Goal: Manage account settings

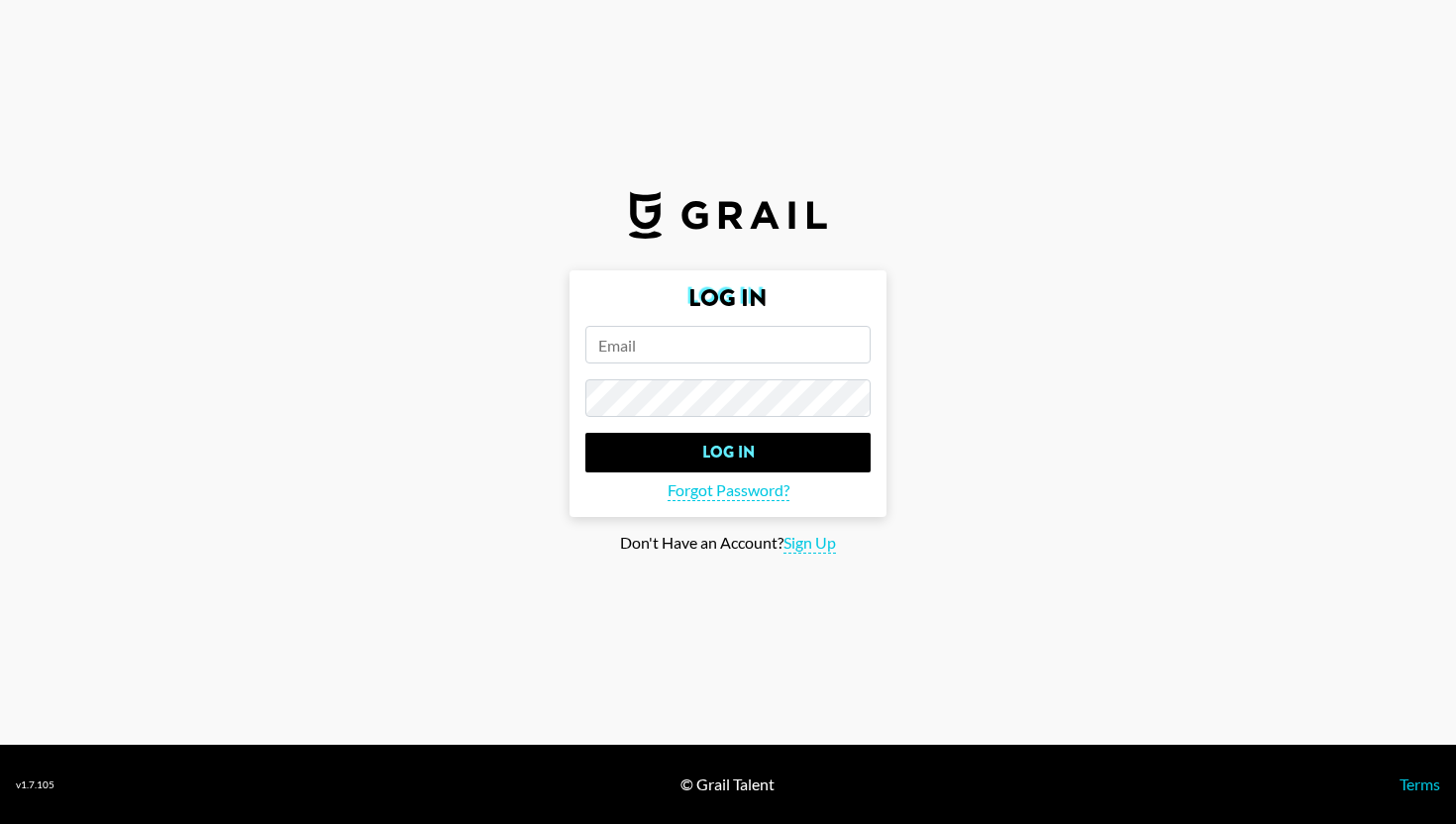
click at [663, 357] on input "email" at bounding box center [728, 345] width 285 height 38
click at [667, 349] on input "email" at bounding box center [728, 345] width 285 height 38
paste input "[EMAIL_ADDRESS][DOMAIN_NAME]"
type input "[EMAIL_ADDRESS][DOMAIN_NAME]"
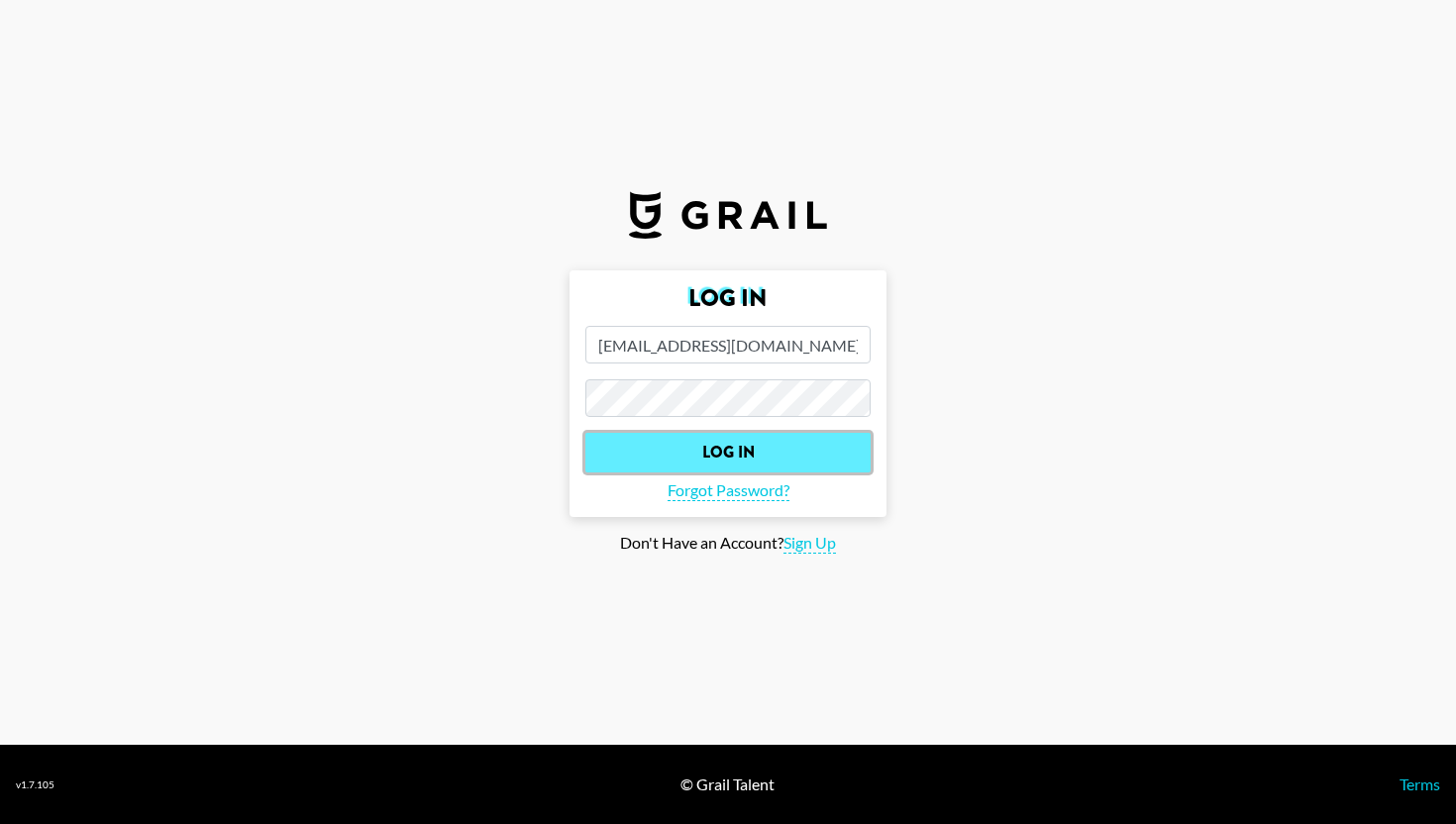
click at [638, 441] on input "Log In" at bounding box center [728, 453] width 285 height 40
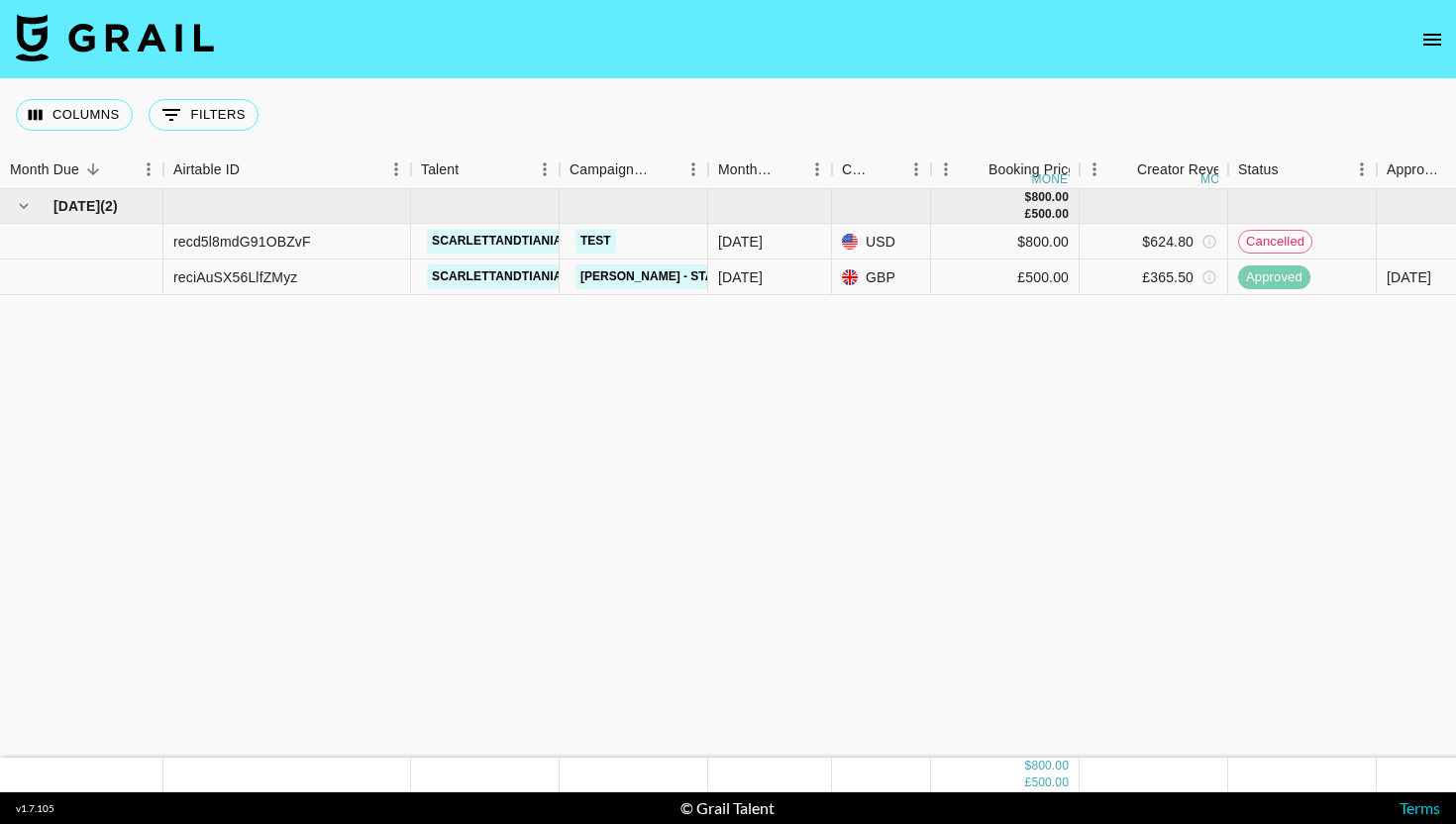
click at [1207, 398] on div "[DATE] ( 2 ) $ 800.00 £ 500.00 recd5l8mdG91OBZvF scarlettandtiania Test [DATE] …" at bounding box center [1161, 473] width 2322 height 568
click at [1197, 402] on div "[DATE] ( 2 ) $ 800.00 £ 500.00 recd5l8mdG91OBZvF scarlettandtiania Test [DATE] …" at bounding box center [1161, 473] width 2322 height 568
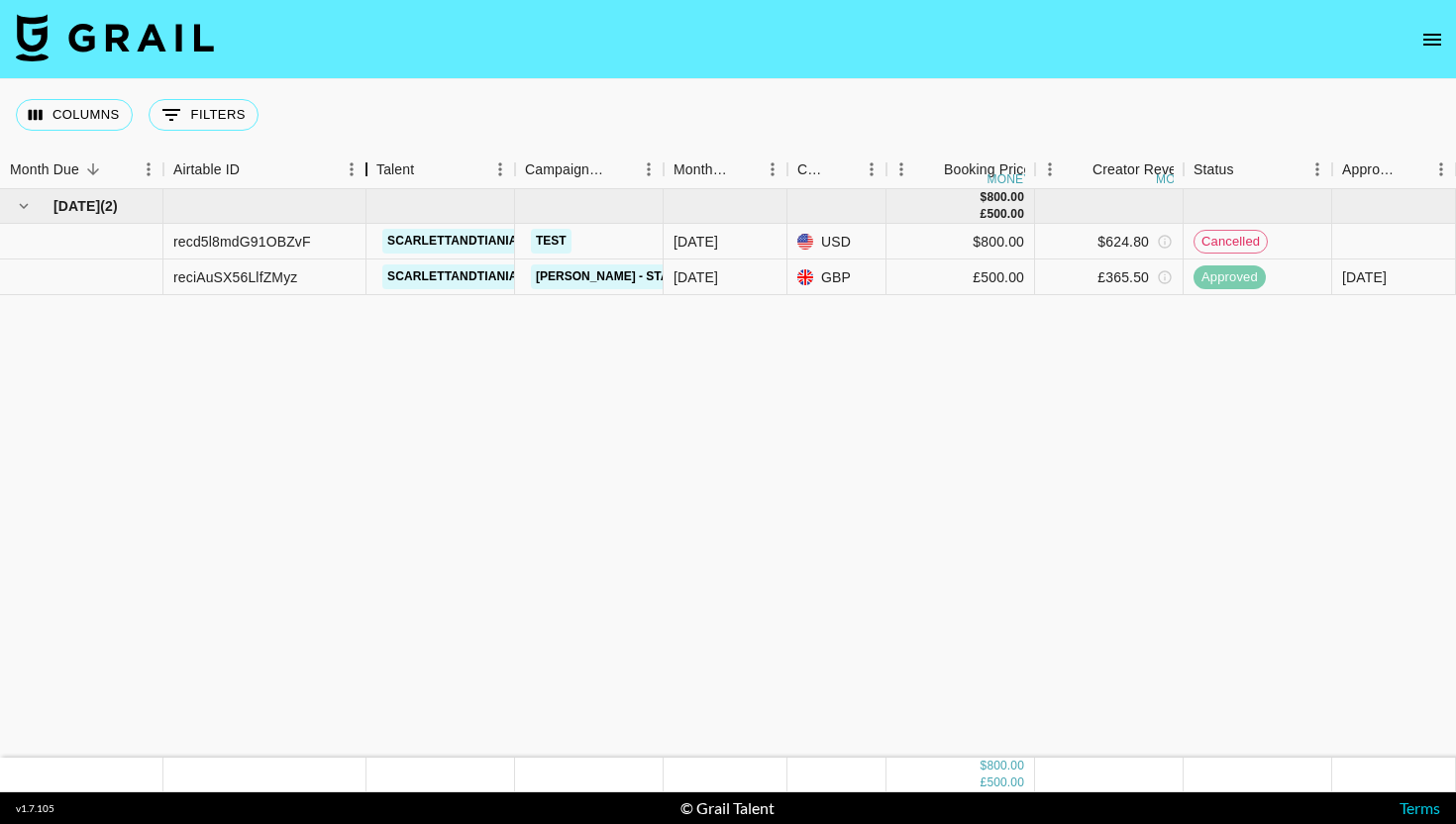
drag, startPoint x: 410, startPoint y: 167, endPoint x: 356, endPoint y: 160, distance: 54.5
click at [356, 160] on div "Airtable ID" at bounding box center [366, 169] width 24 height 39
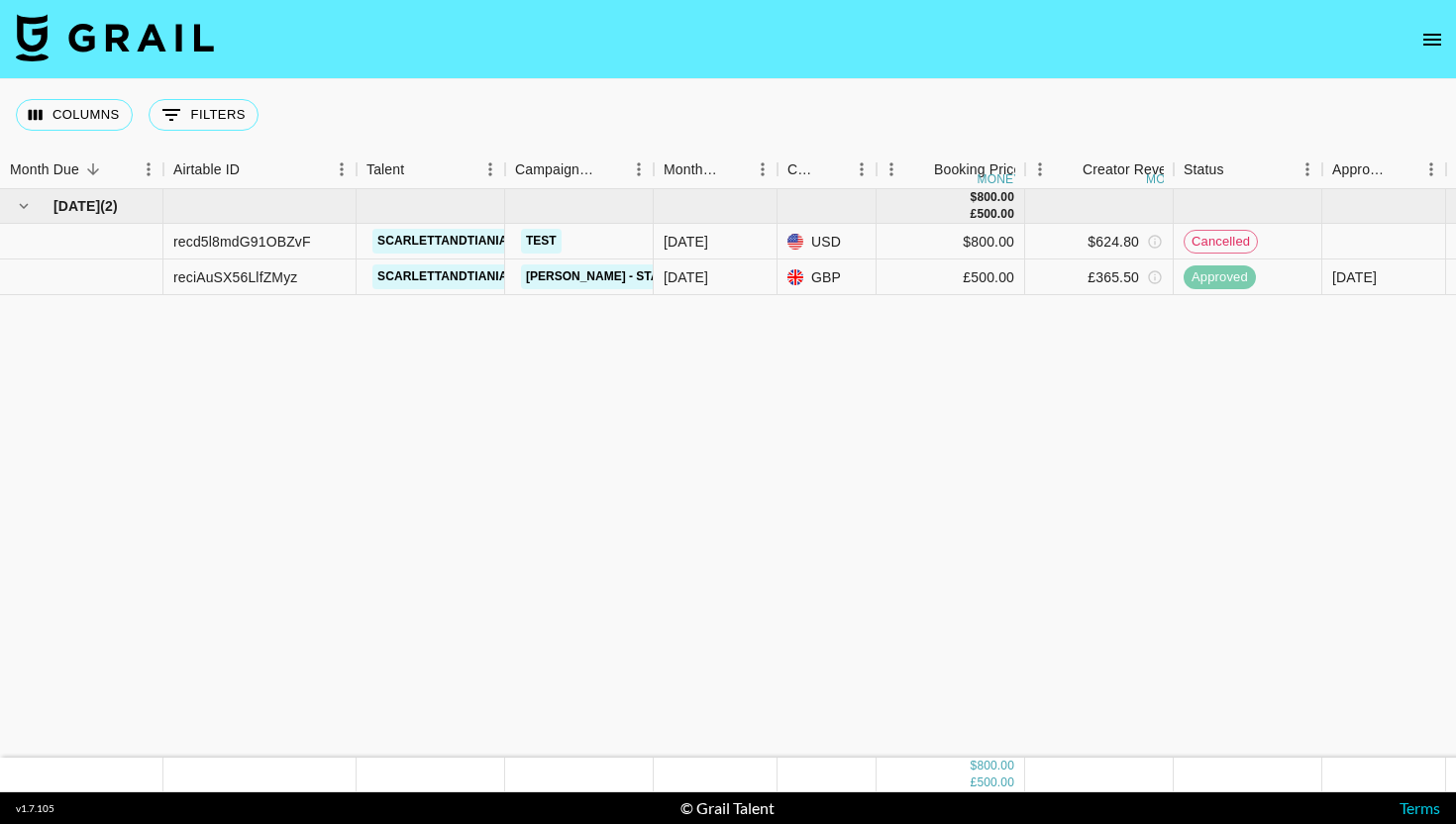
click at [1437, 33] on icon "open drawer" at bounding box center [1432, 40] width 24 height 24
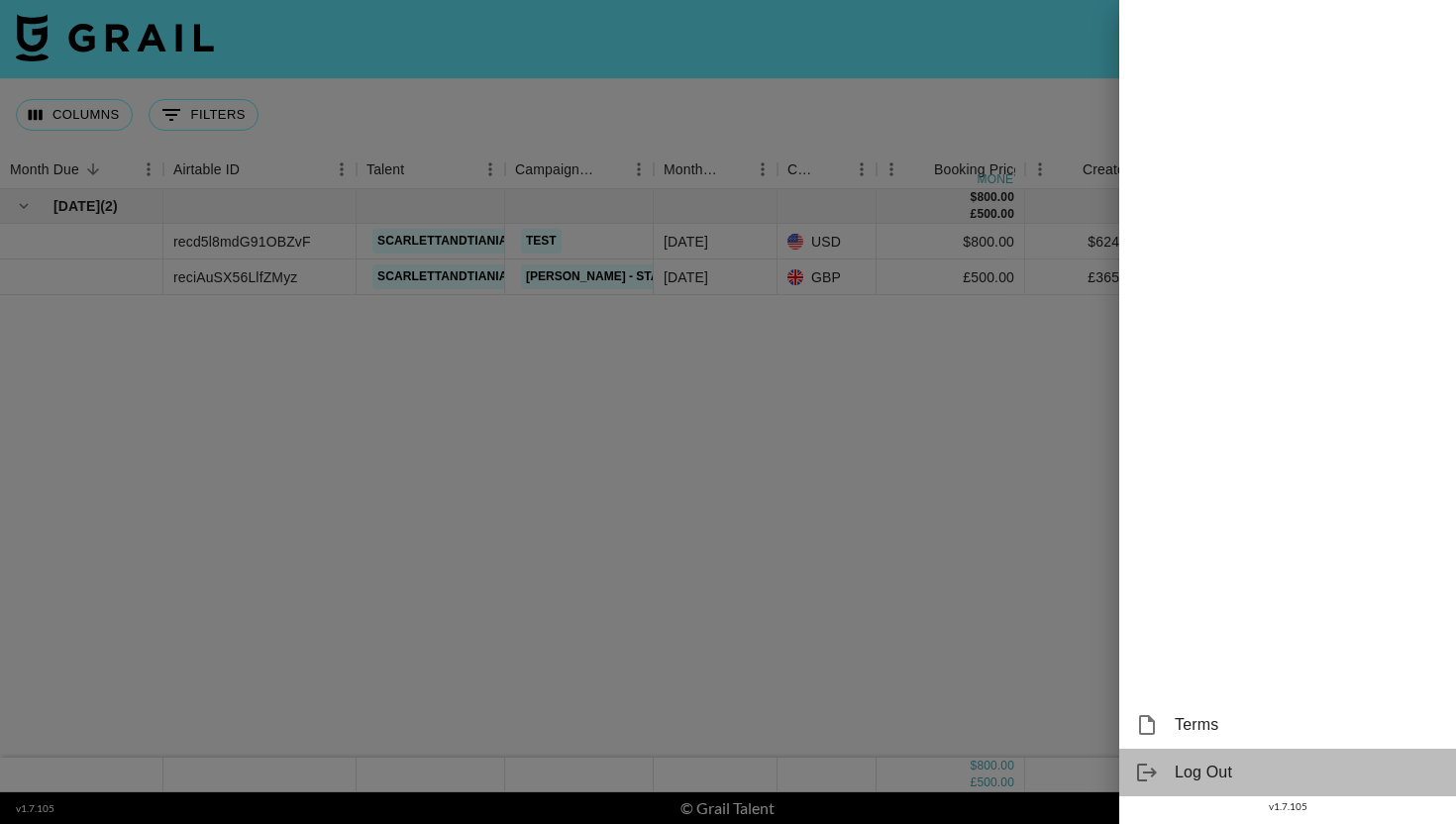
click at [1181, 776] on span "Log Out" at bounding box center [1307, 772] width 265 height 24
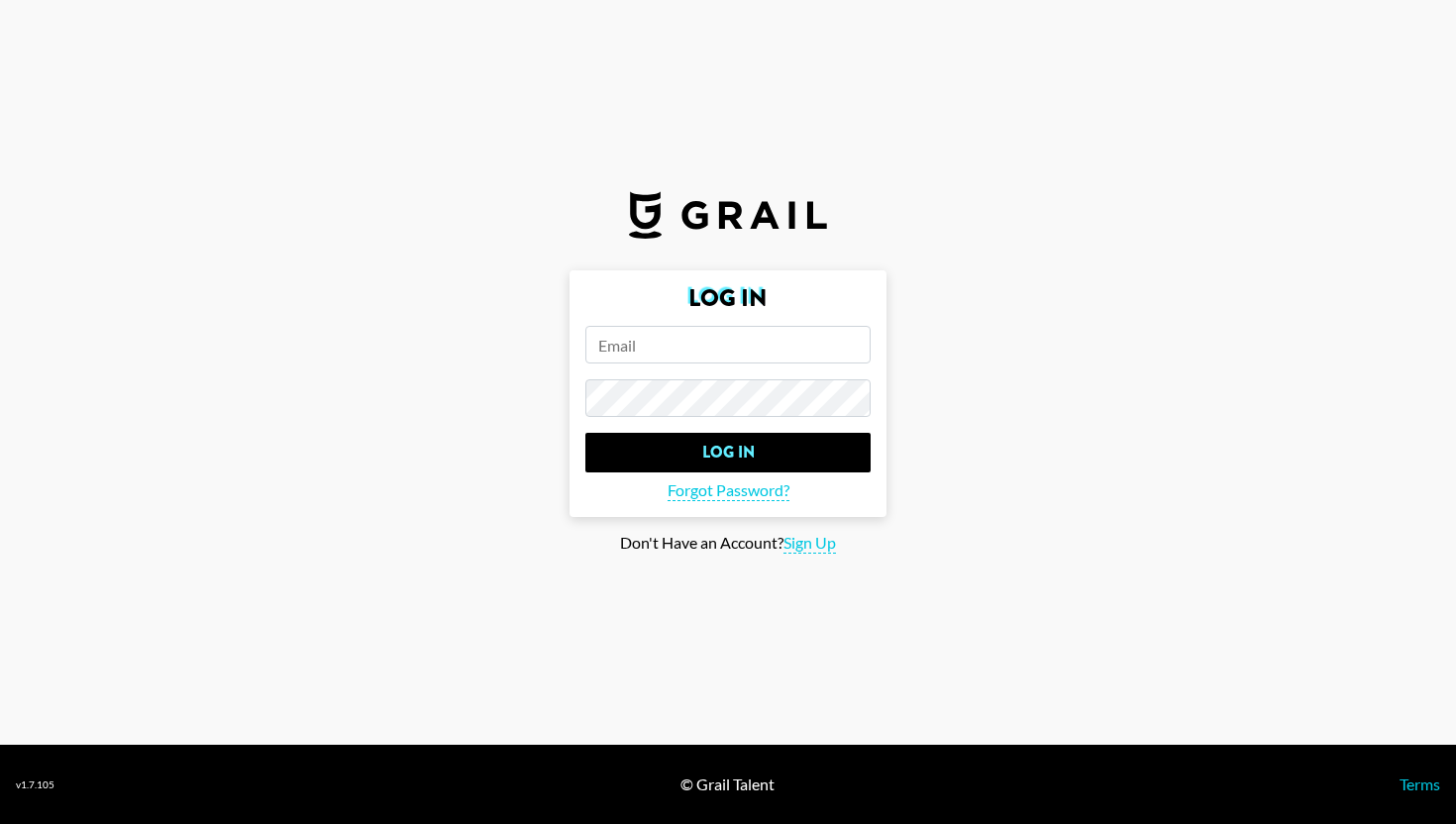
click at [1070, 372] on main "Log In Log In Forgot Password? Don't Have an Account? Sign Up" at bounding box center [728, 412] width 1424 height 283
click at [674, 341] on input "email" at bounding box center [728, 345] width 285 height 38
paste input "alicemuldowney@yahoo.co.uk"
type input "alicemuldowney@yahoo.co.uk"
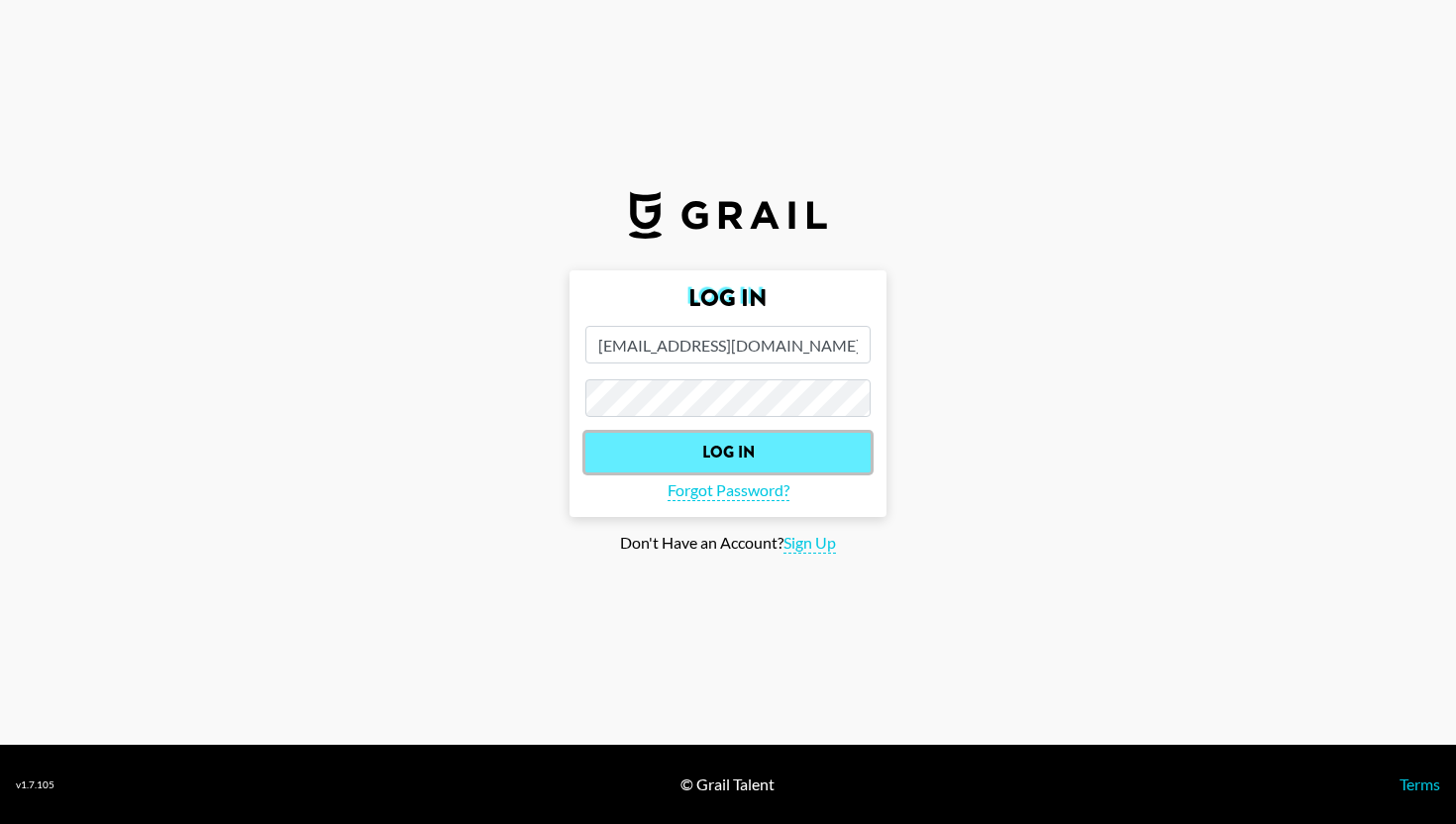
click at [622, 448] on input "Log In" at bounding box center [728, 453] width 285 height 40
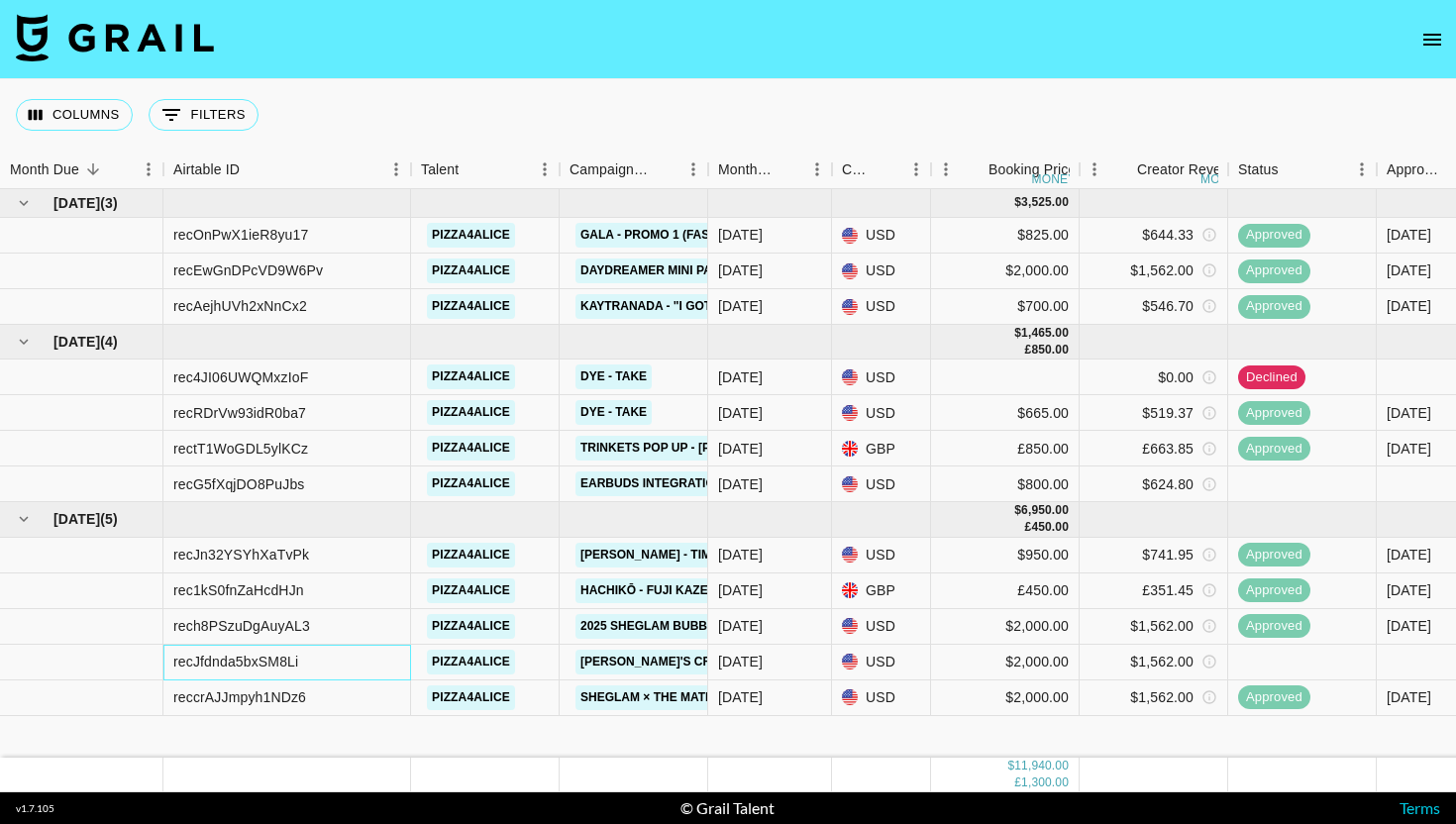
click at [261, 661] on div "recJfdnda5bxSM8Li" at bounding box center [236, 662] width 125 height 20
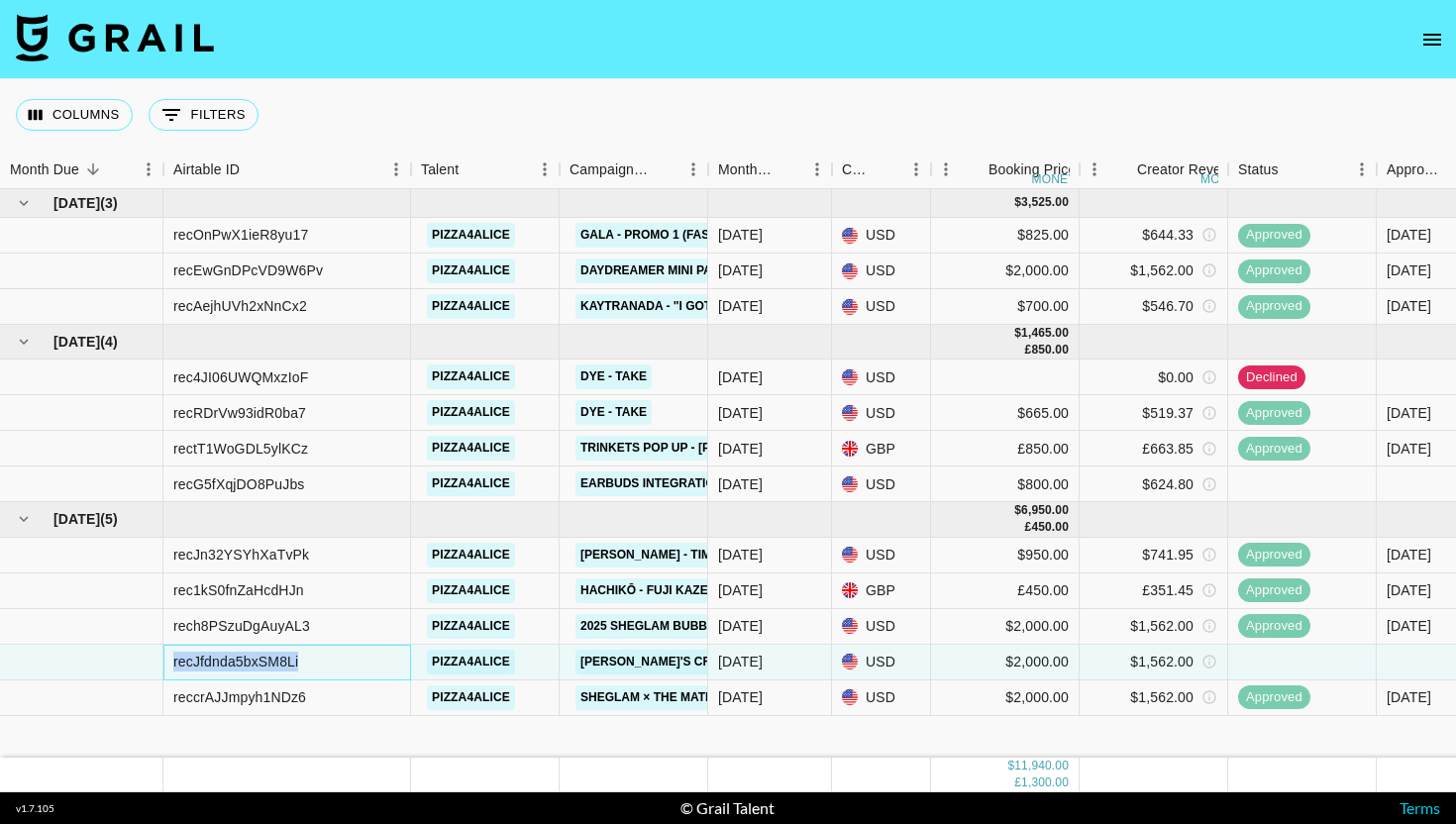
copy div "recJfdnda5bxSM8Li"
click at [258, 481] on div "recG5fXqjDO8PuJbs" at bounding box center [239, 484] width 132 height 20
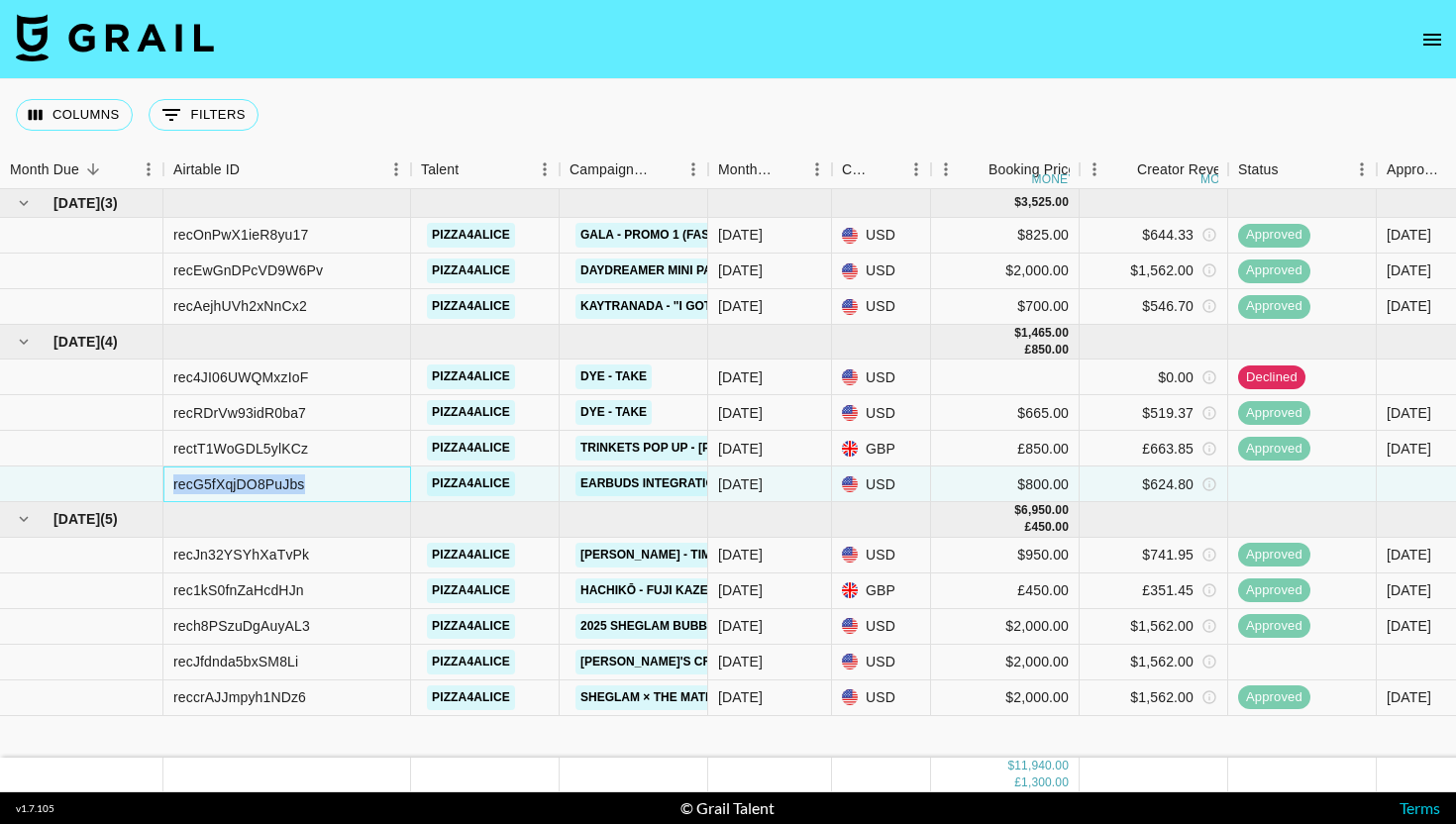
copy div "recG5fXqjDO8PuJbs"
click at [242, 658] on div "recJfdnda5bxSM8Li" at bounding box center [236, 662] width 125 height 20
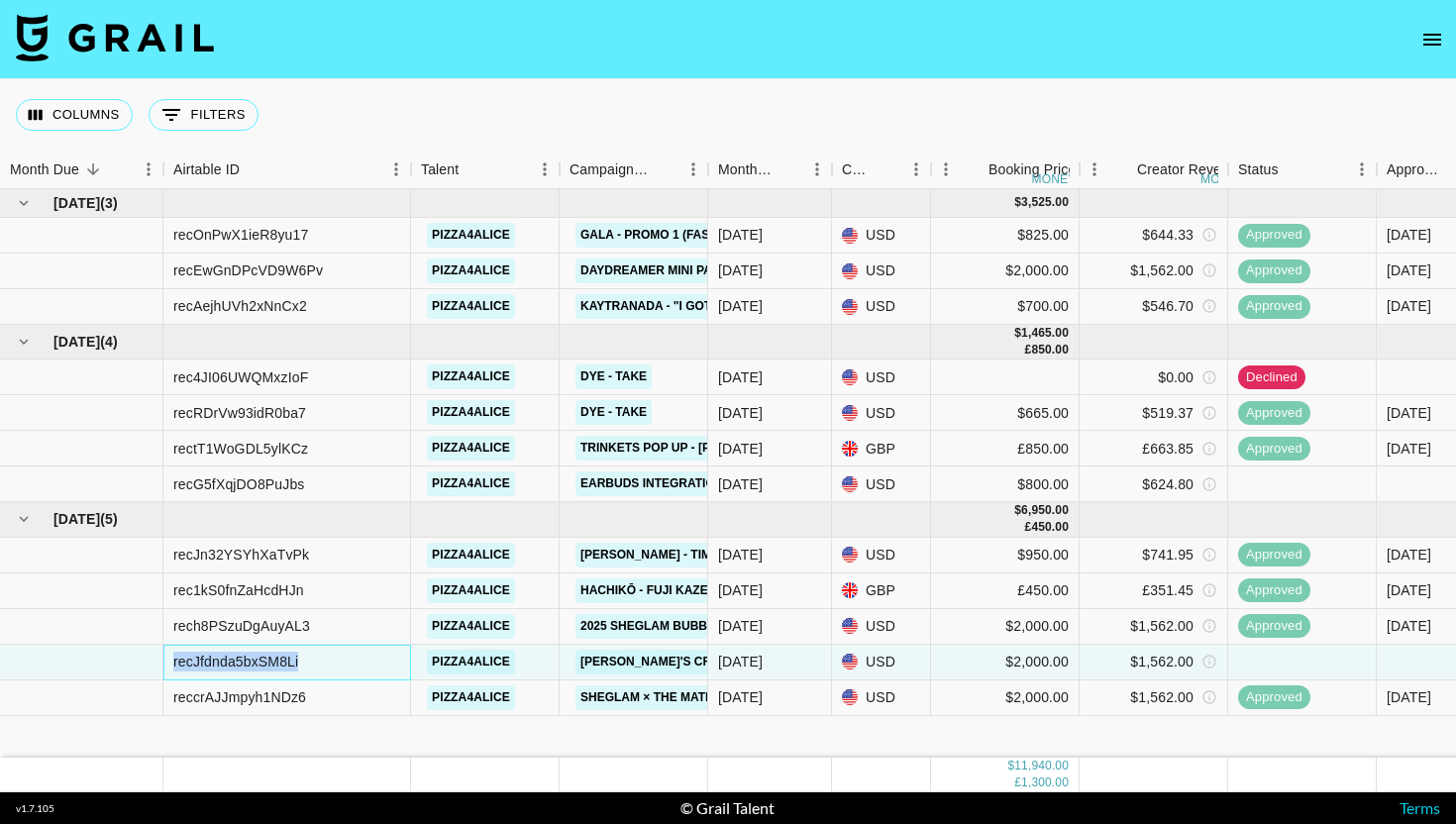
click at [242, 658] on div "recJfdnda5bxSM8Li" at bounding box center [236, 662] width 125 height 20
copy div "recJfdnda5bxSM8Li"
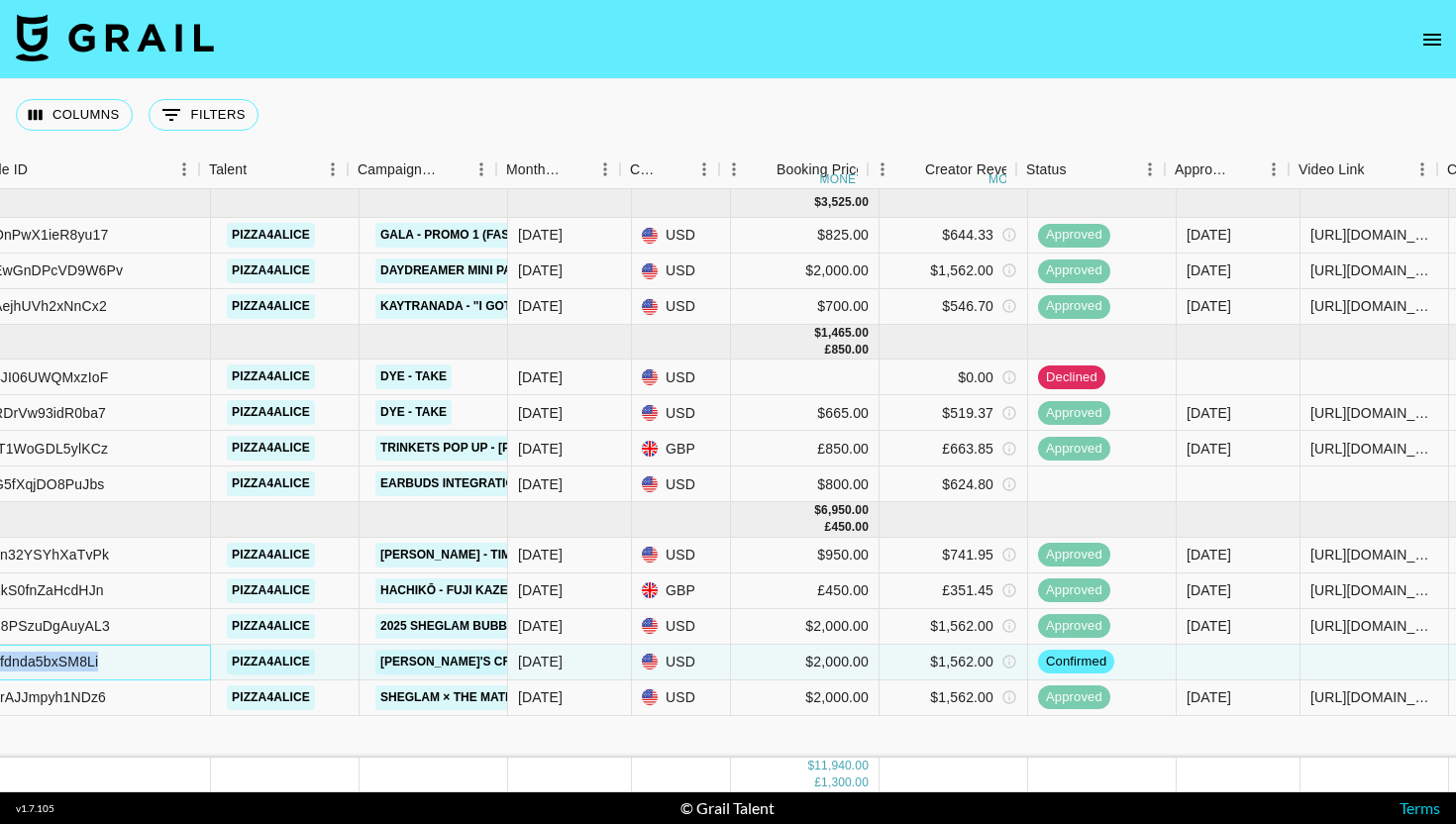
scroll to position [0, 189]
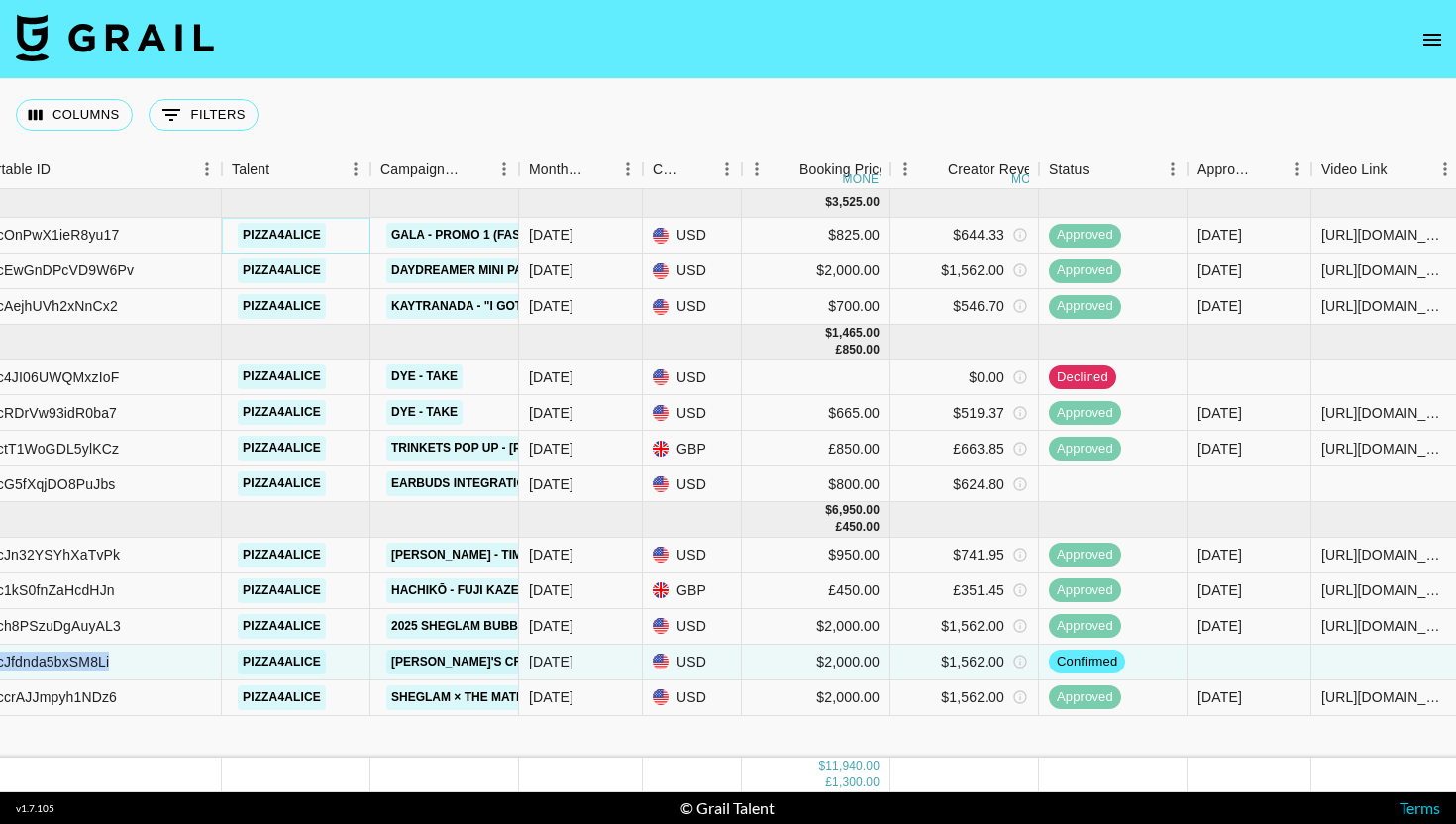
click at [269, 234] on link "pizza4alice" at bounding box center [281, 235] width 88 height 25
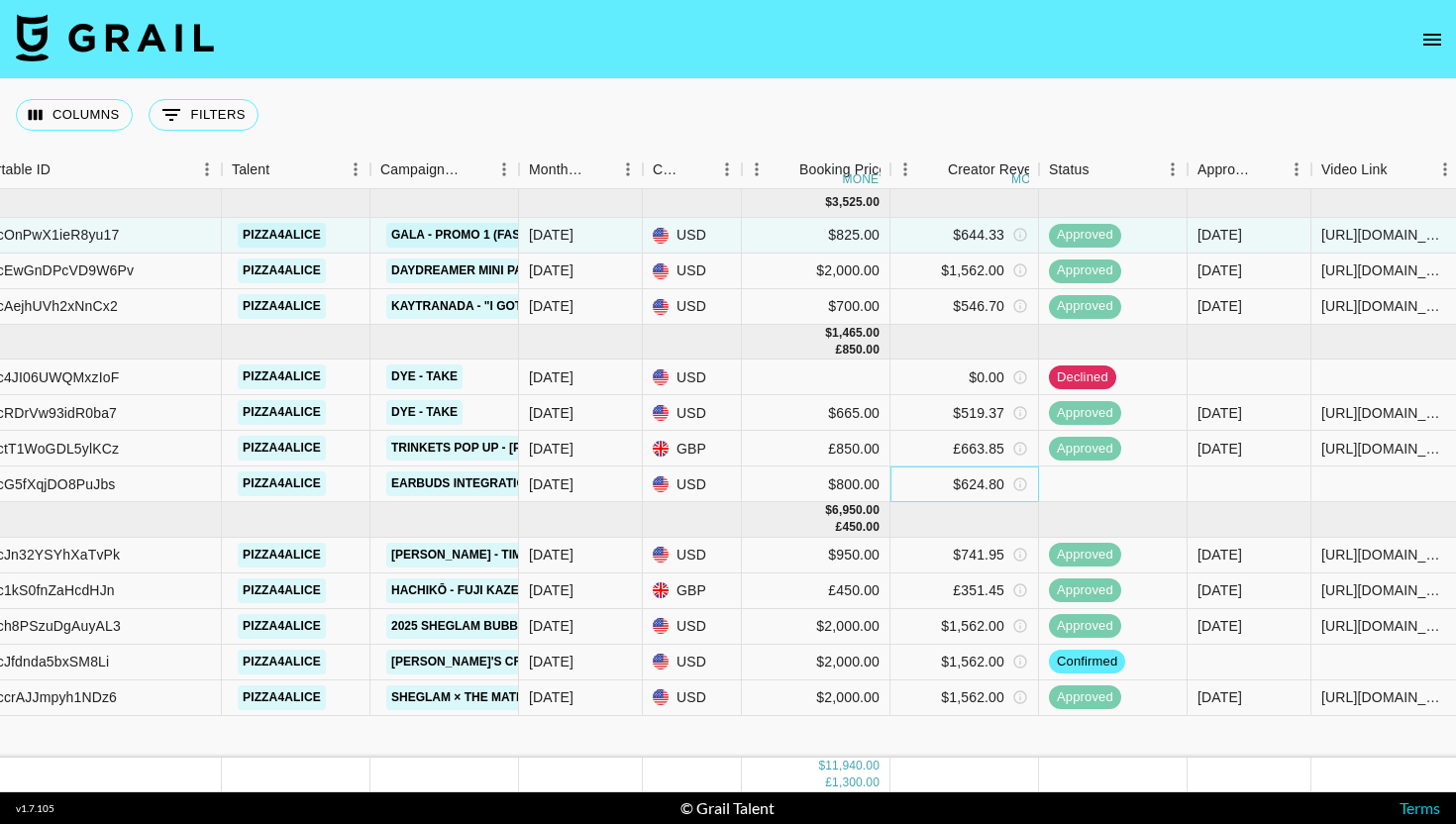
click at [938, 481] on div "$624.80" at bounding box center [965, 484] width 149 height 36
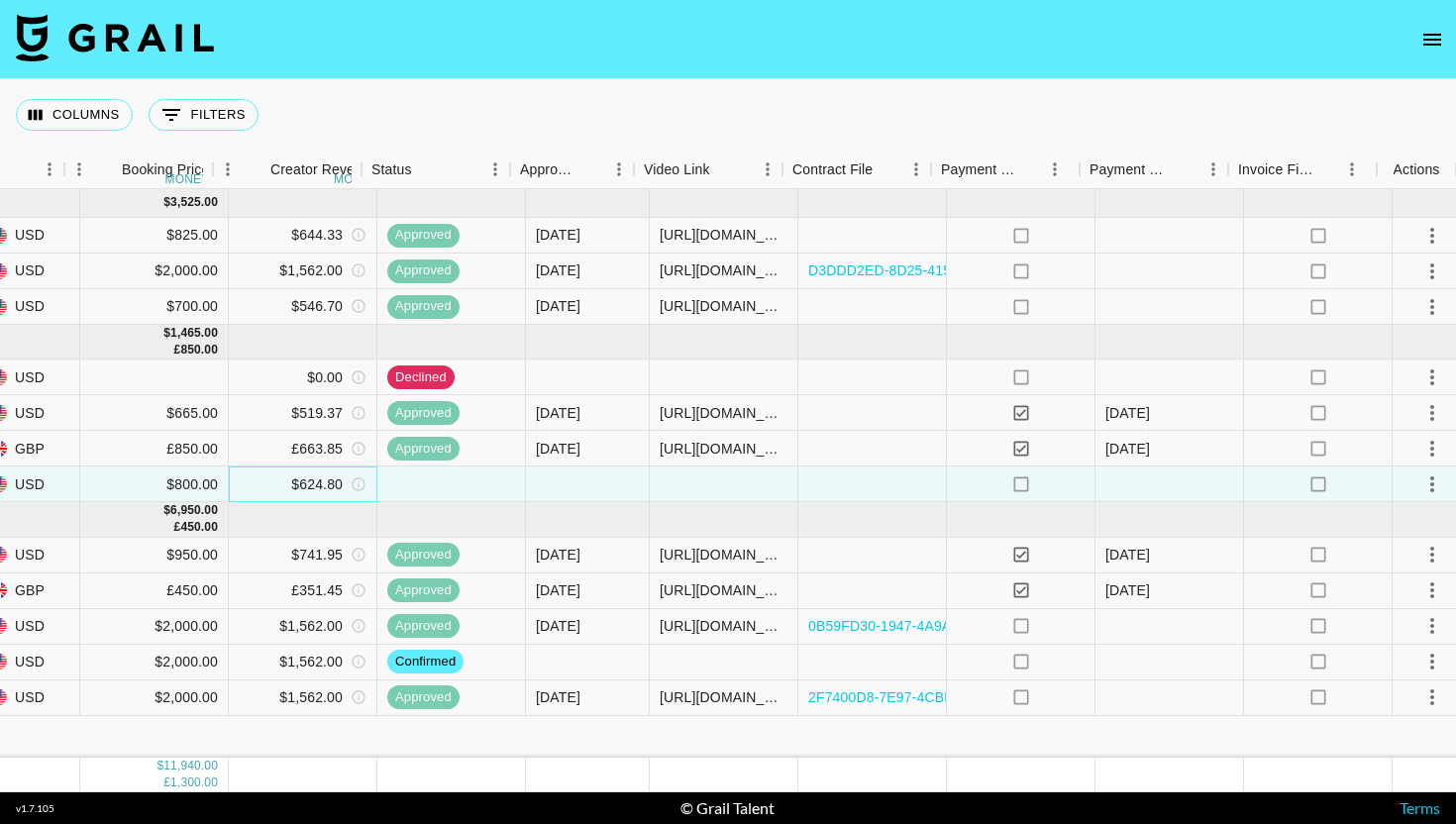
scroll to position [0, 867]
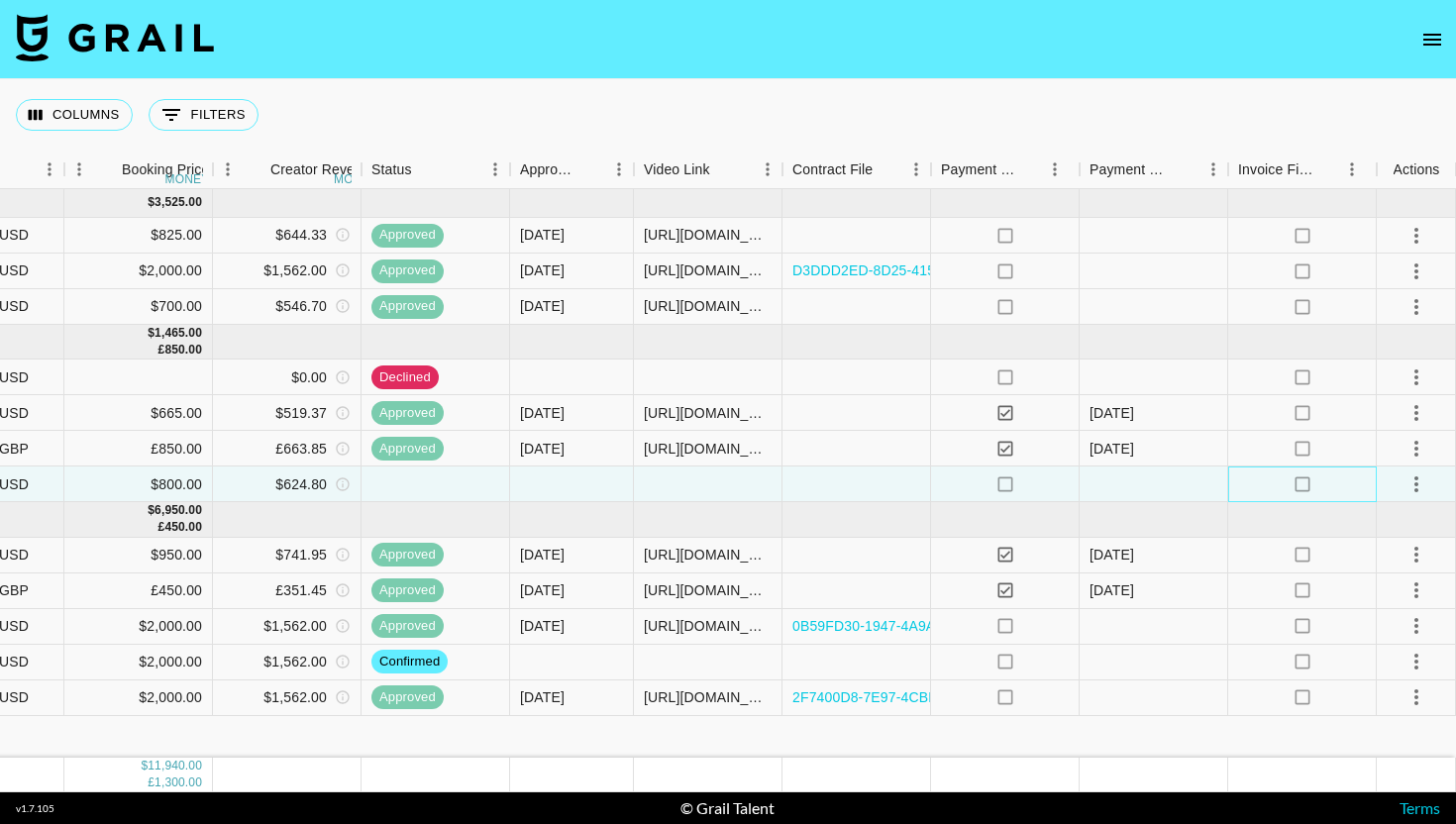
click at [1300, 484] on icon "no" at bounding box center [1302, 484] width 20 height 20
click at [1300, 485] on icon "no" at bounding box center [1302, 484] width 20 height 20
click at [1417, 483] on icon "select merge strategy" at bounding box center [1416, 484] width 24 height 24
click at [1415, 485] on icon "select merge strategy" at bounding box center [1416, 484] width 4 height 16
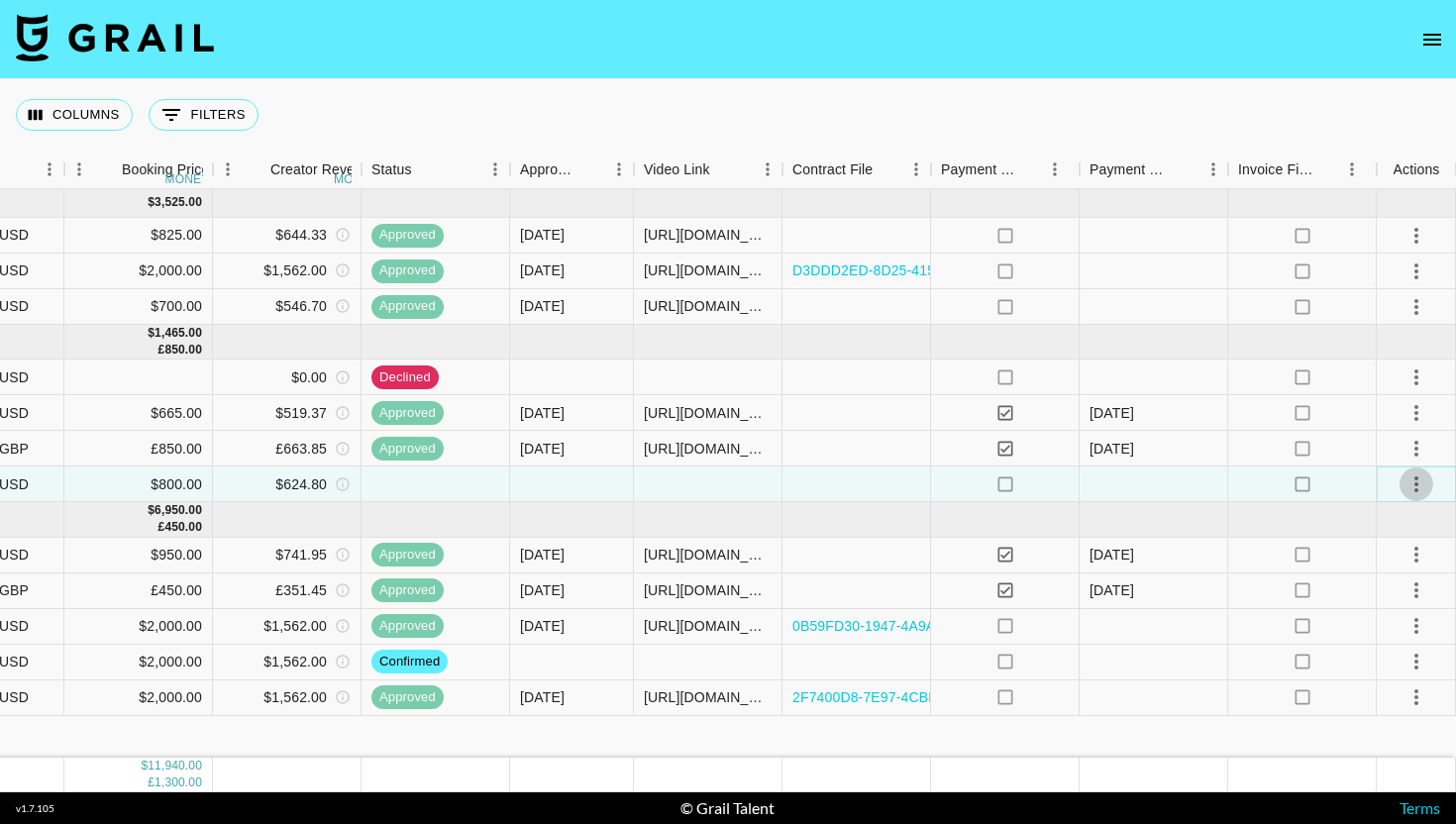
click at [1416, 485] on icon "select merge strategy" at bounding box center [1416, 484] width 4 height 16
click at [1396, 528] on li "Apply for Financing" at bounding box center [1355, 527] width 202 height 36
click at [1429, 35] on icon "open drawer" at bounding box center [1432, 40] width 24 height 24
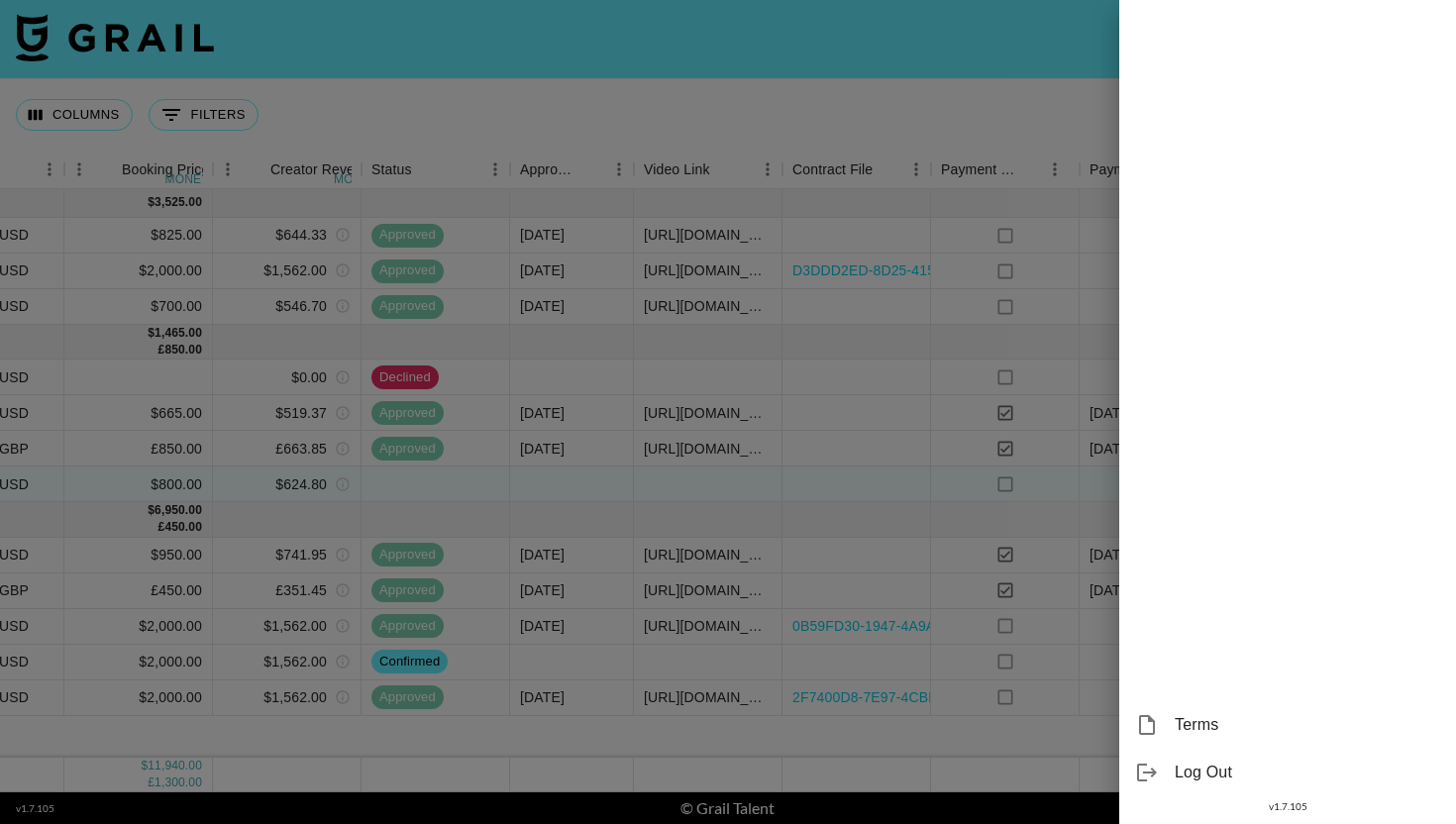
click at [1429, 35] on div "Terms Log Out v 1.7.105" at bounding box center [1288, 412] width 337 height 824
click at [953, 48] on div at bounding box center [728, 412] width 1456 height 824
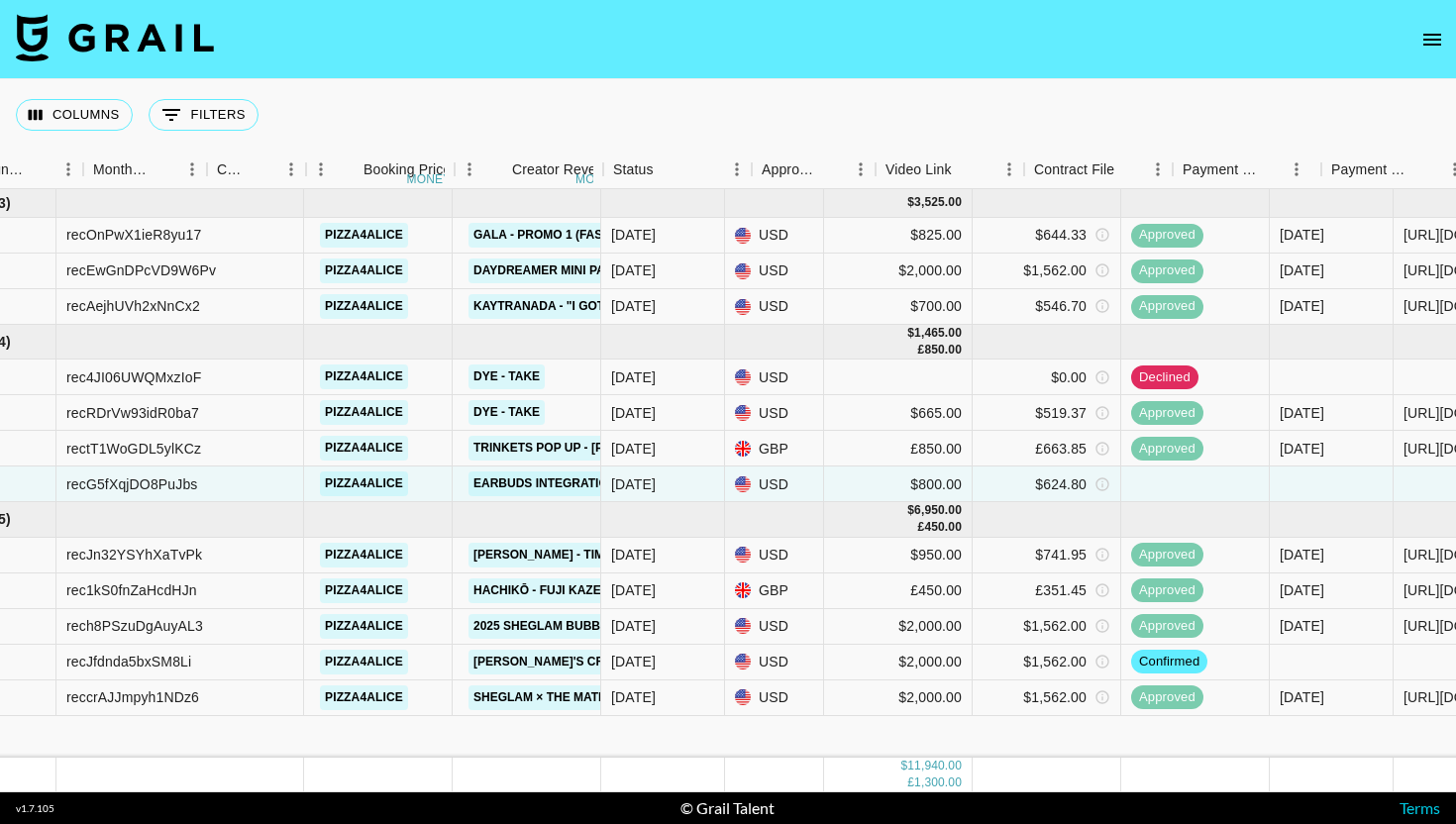
scroll to position [0, 0]
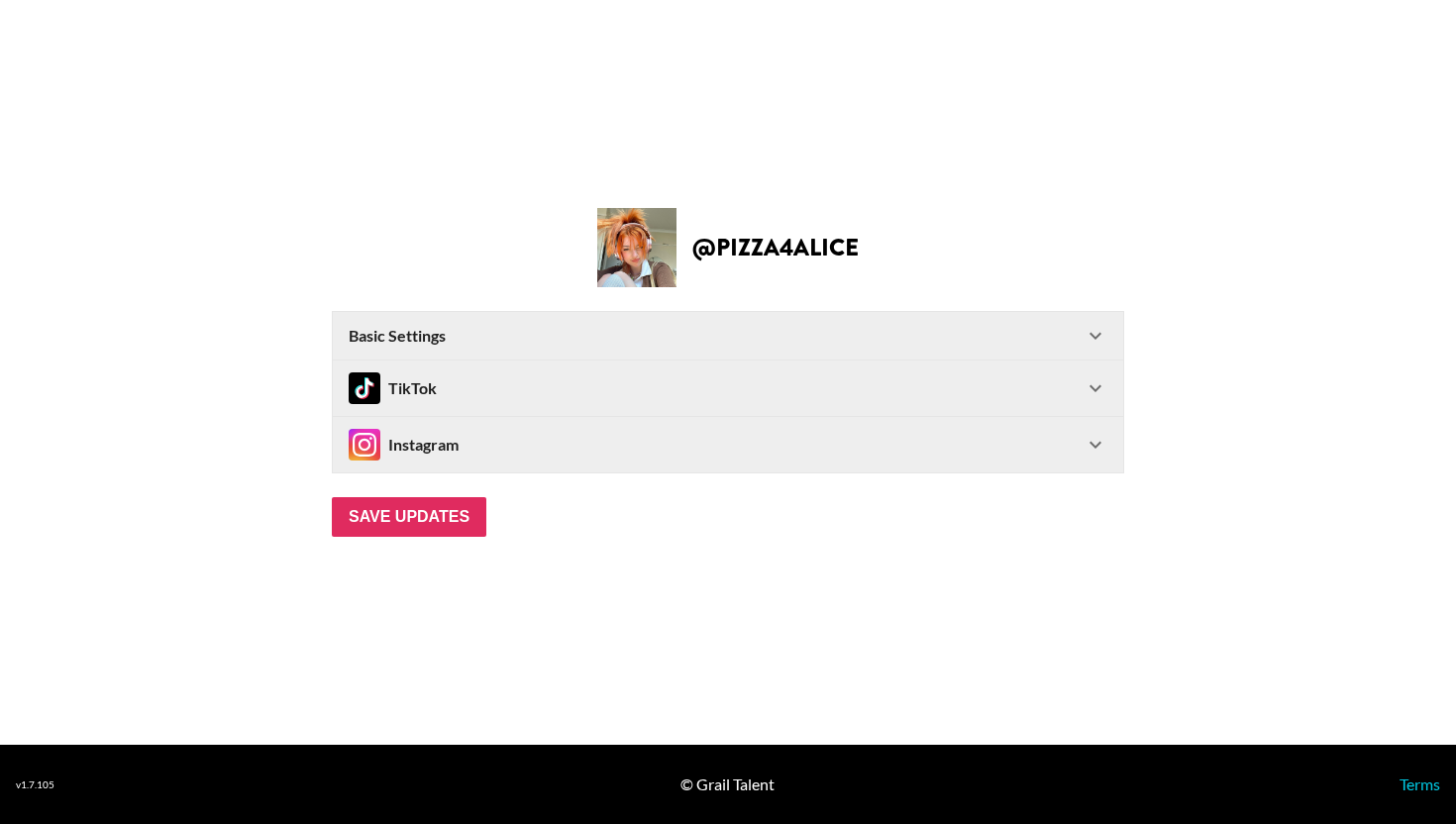
click at [1248, 351] on main "@ pizza4alice Basic Settings Gender ​ Content Language ​ Favorite Genre ​ TikTo…" at bounding box center [728, 372] width 1424 height 329
click at [708, 330] on div "Basic Settings" at bounding box center [716, 336] width 735 height 20
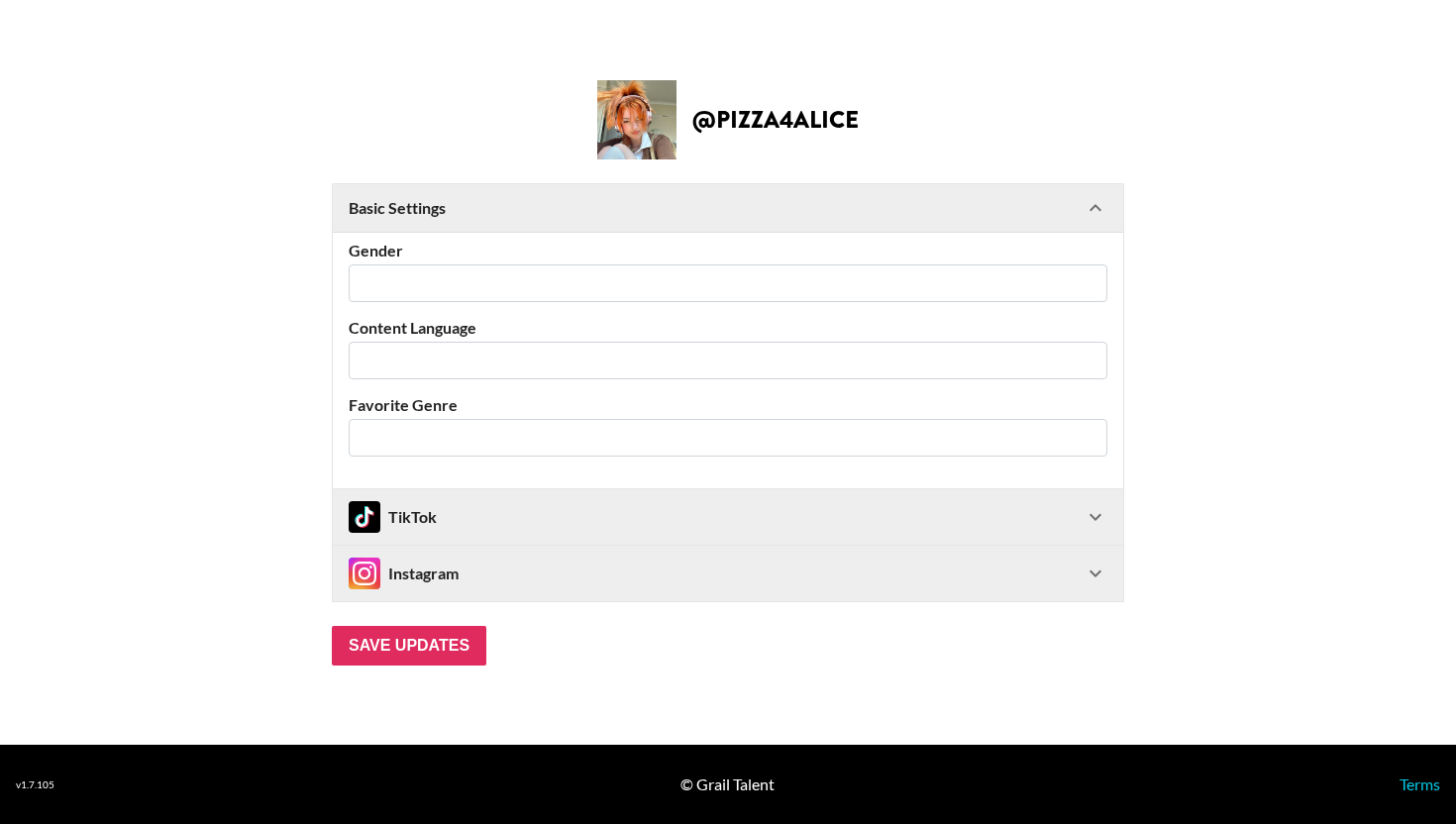
click at [631, 513] on div "TikTok" at bounding box center [716, 517] width 735 height 32
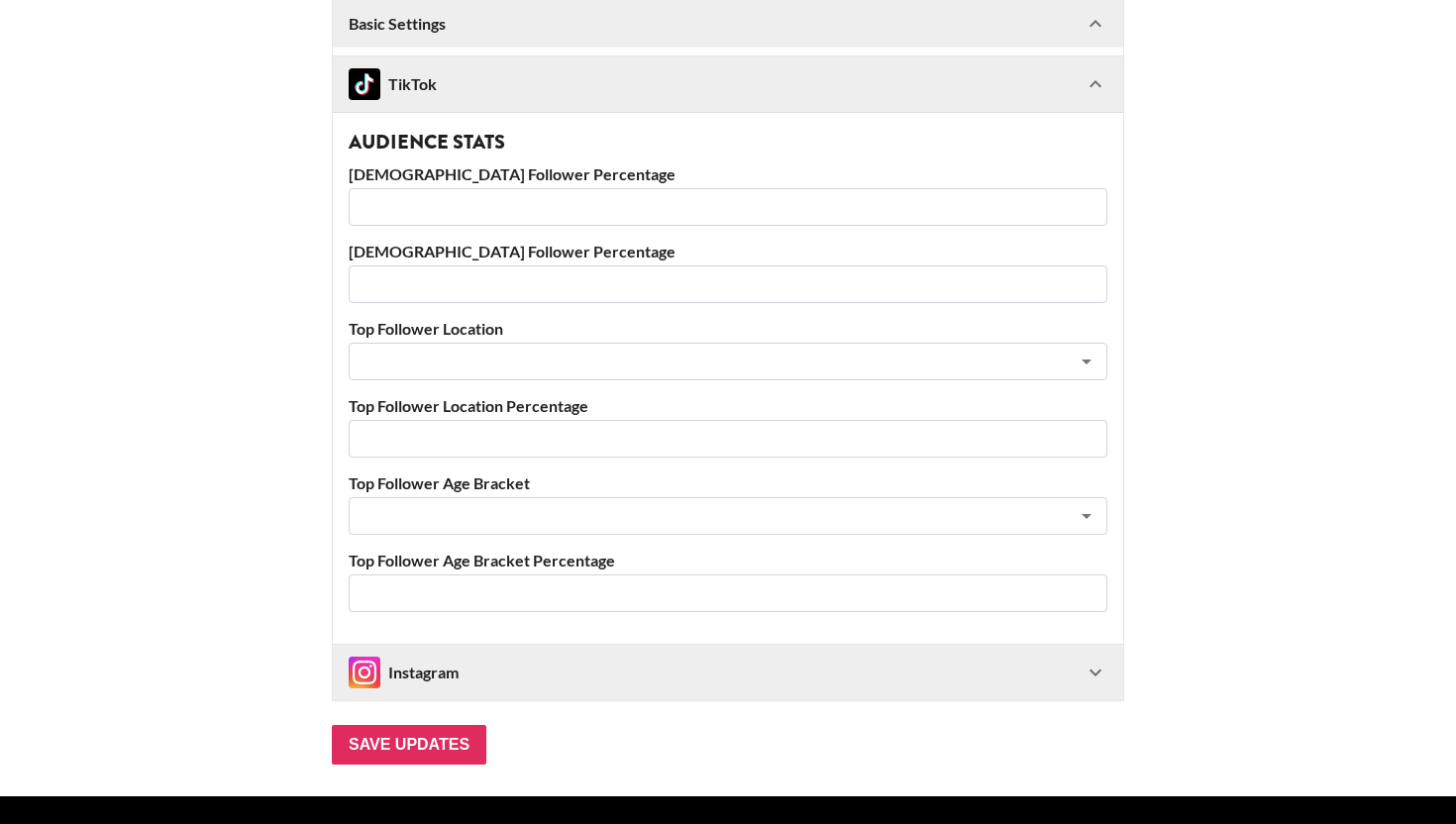
scroll to position [408, 0]
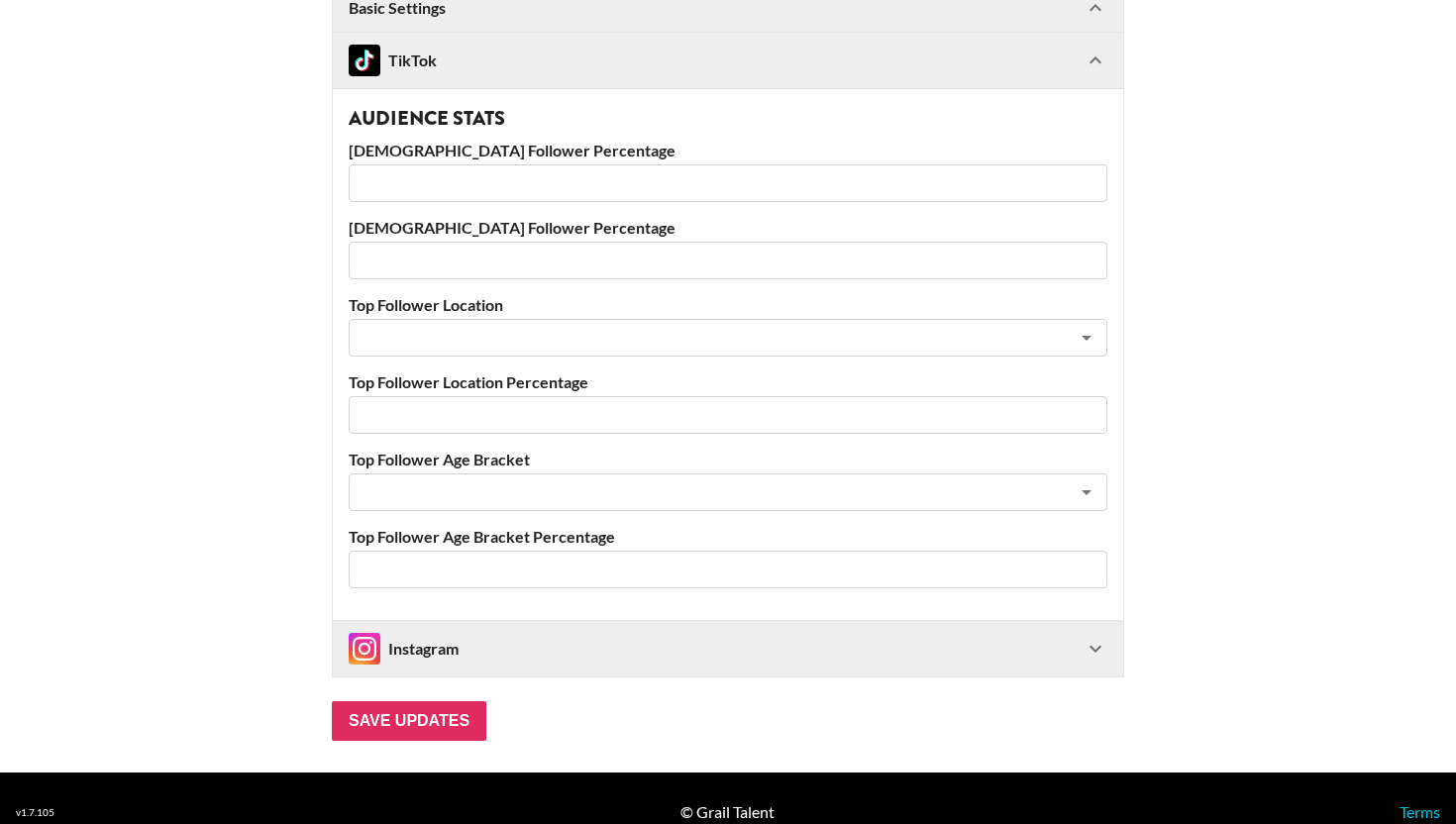
click at [570, 650] on div "Instagram" at bounding box center [716, 649] width 735 height 32
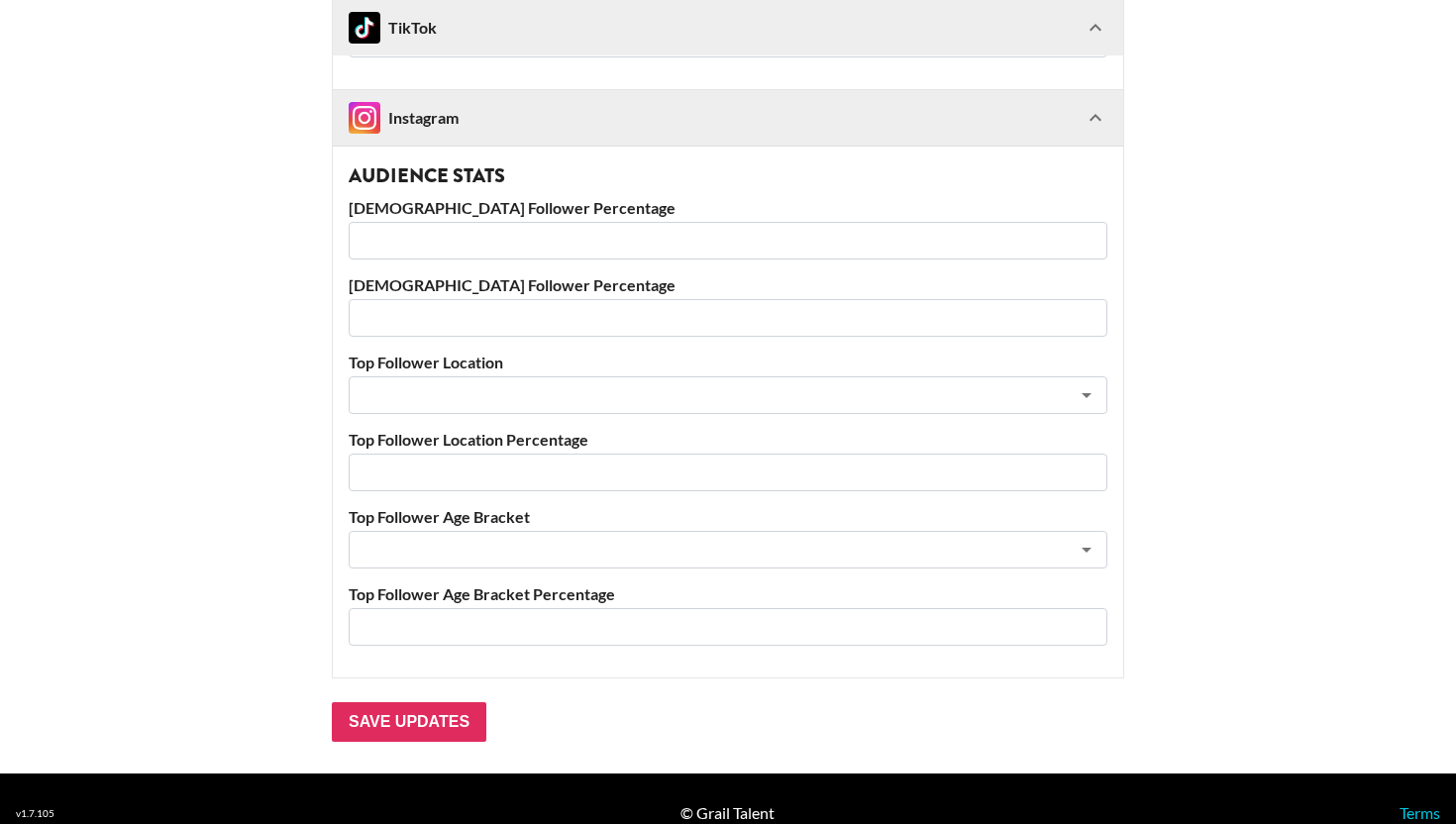
scroll to position [940, 0]
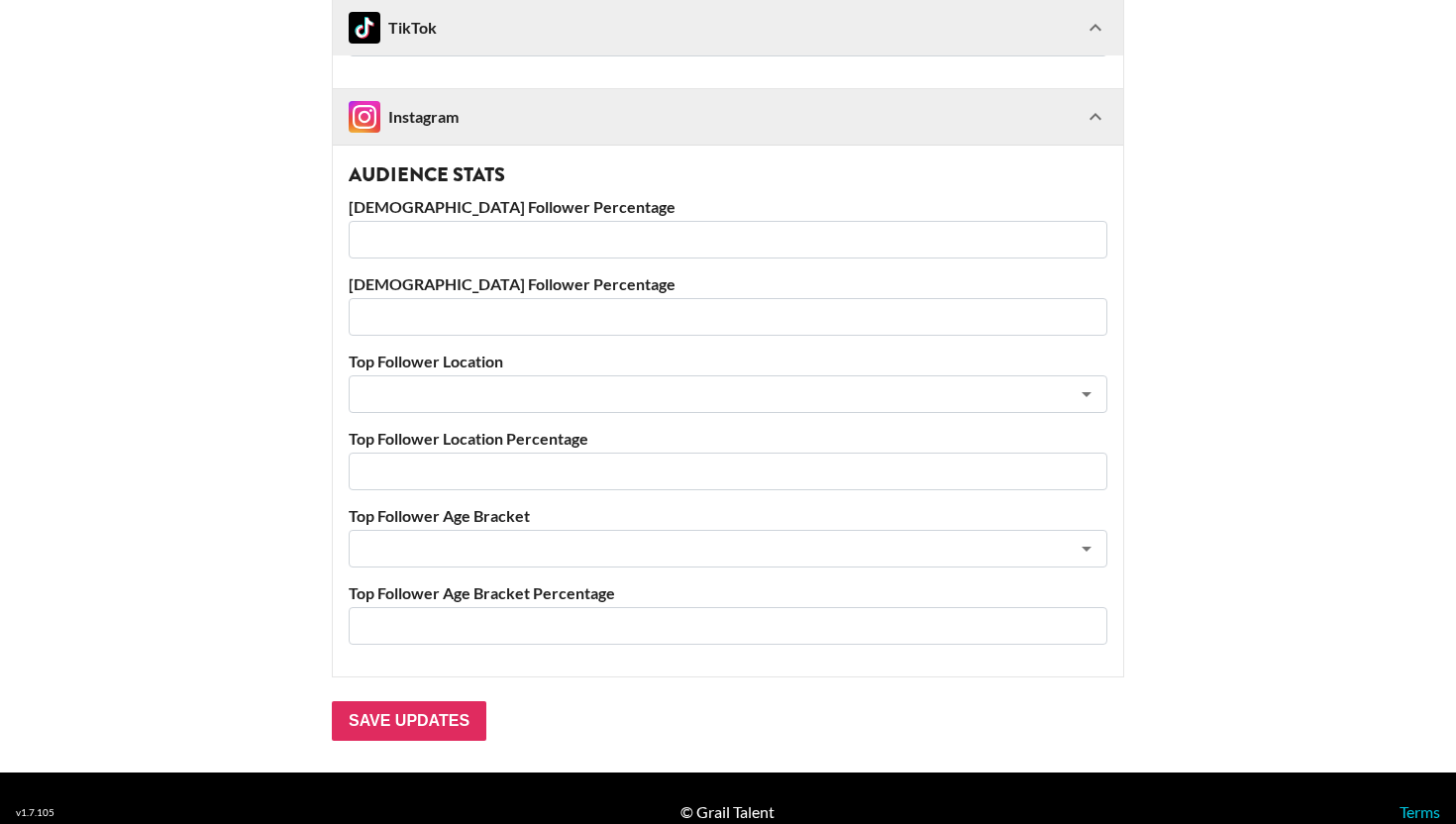
click at [720, 246] on input "number" at bounding box center [728, 240] width 759 height 38
click at [595, 318] on input "number" at bounding box center [728, 317] width 759 height 38
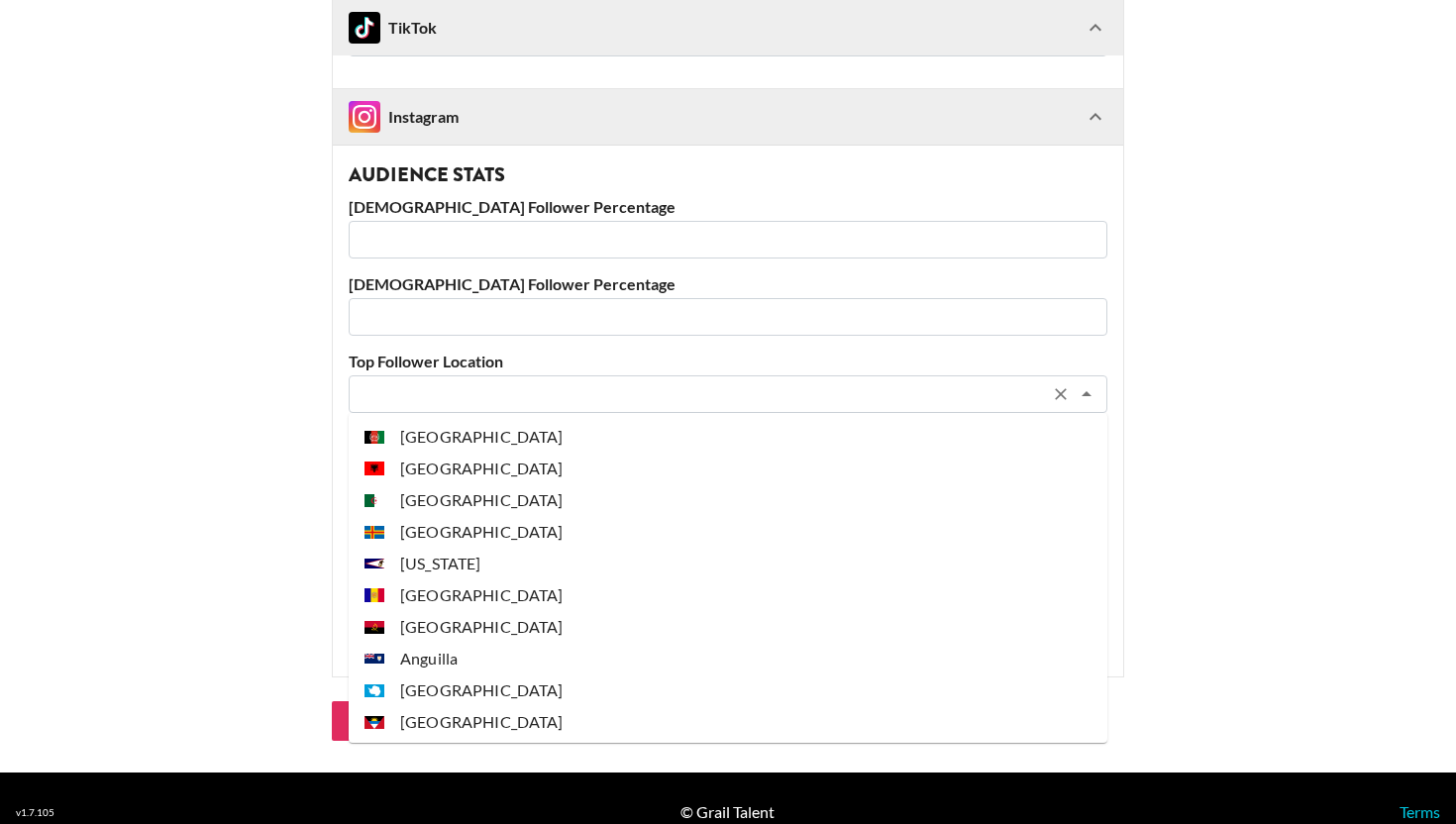
click at [555, 393] on input "text" at bounding box center [701, 394] width 682 height 23
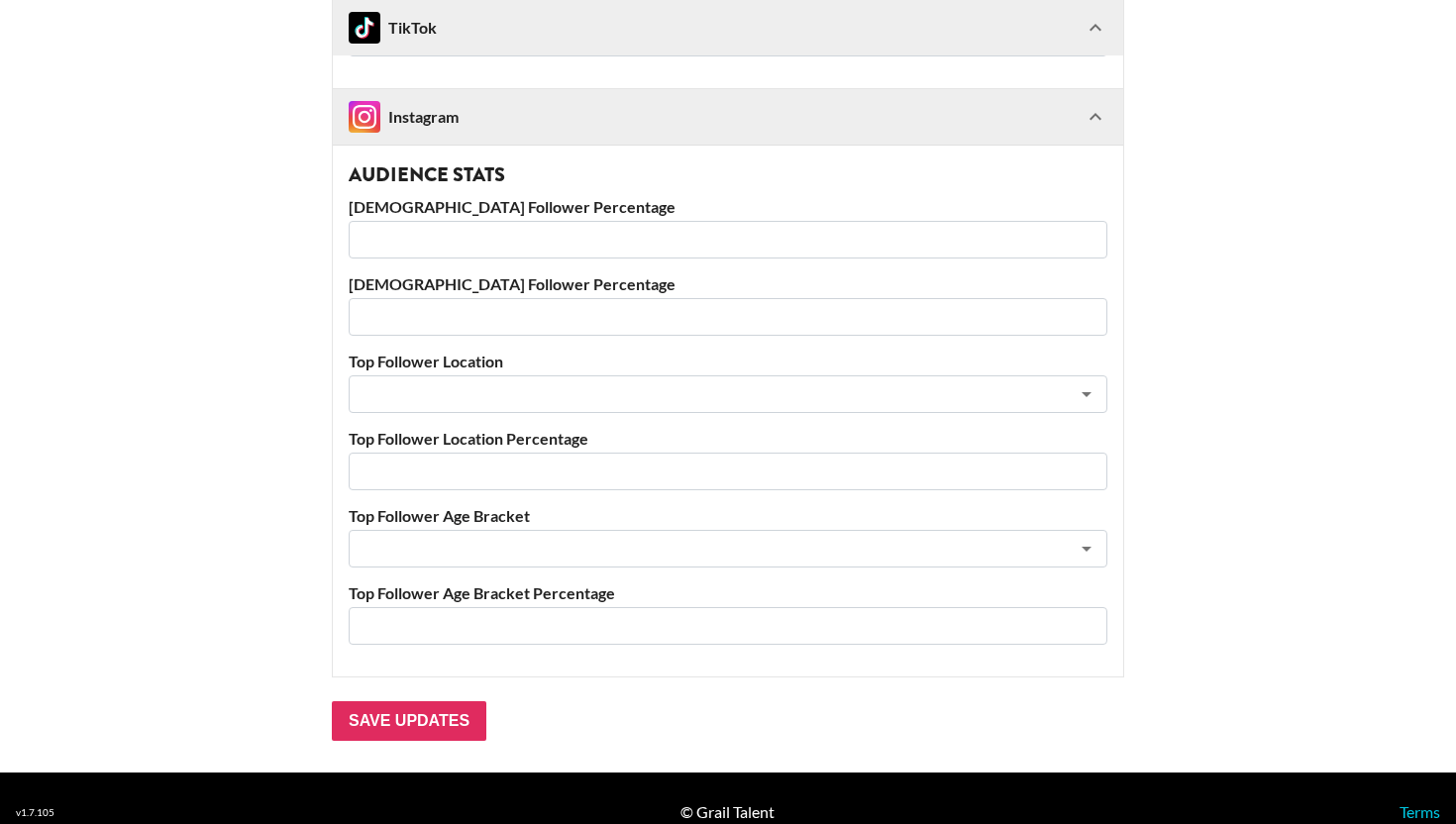
click at [493, 468] on input "number" at bounding box center [728, 471] width 759 height 38
click at [471, 551] on input "text" at bounding box center [701, 549] width 682 height 23
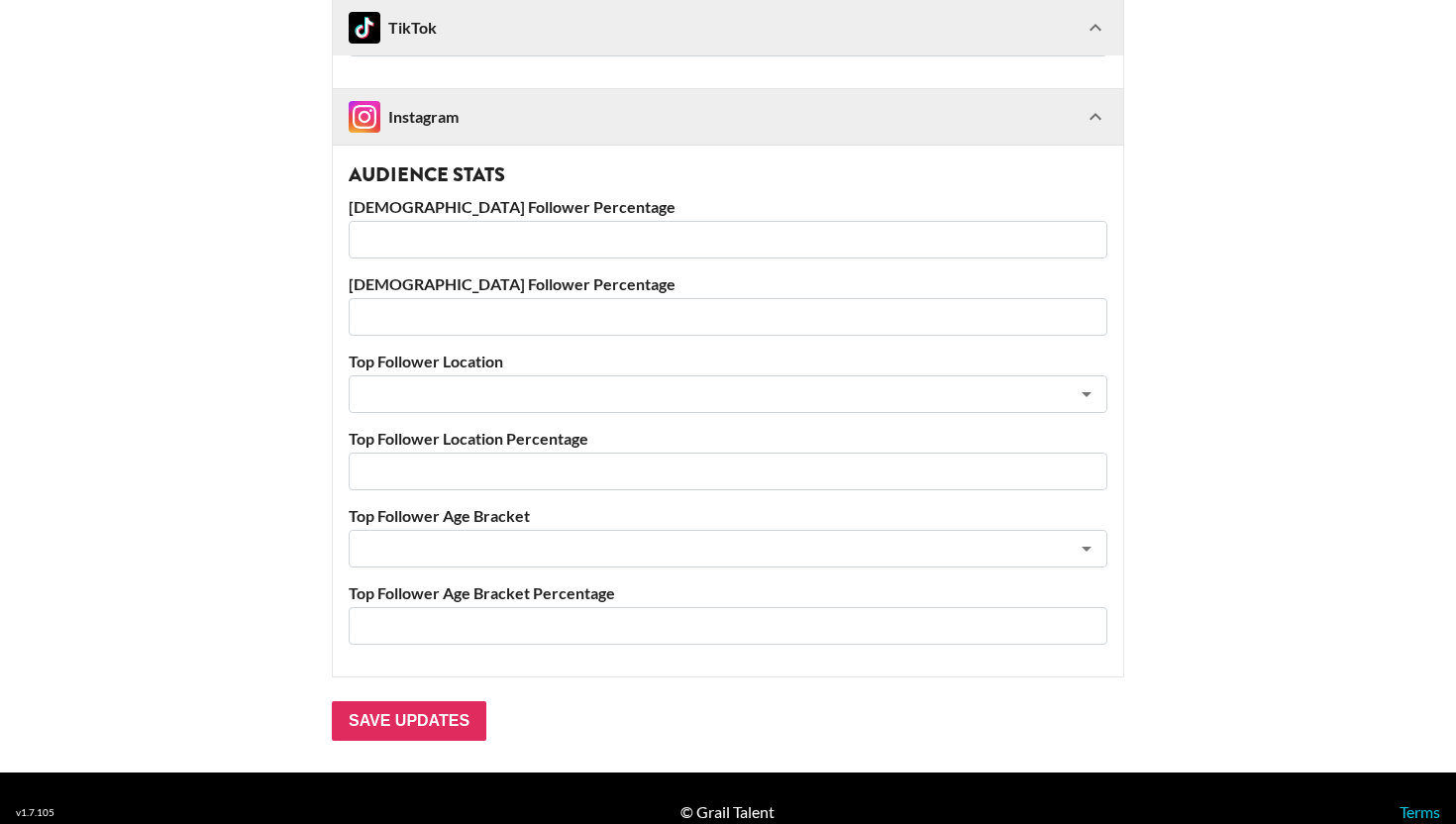
scroll to position [968, 0]
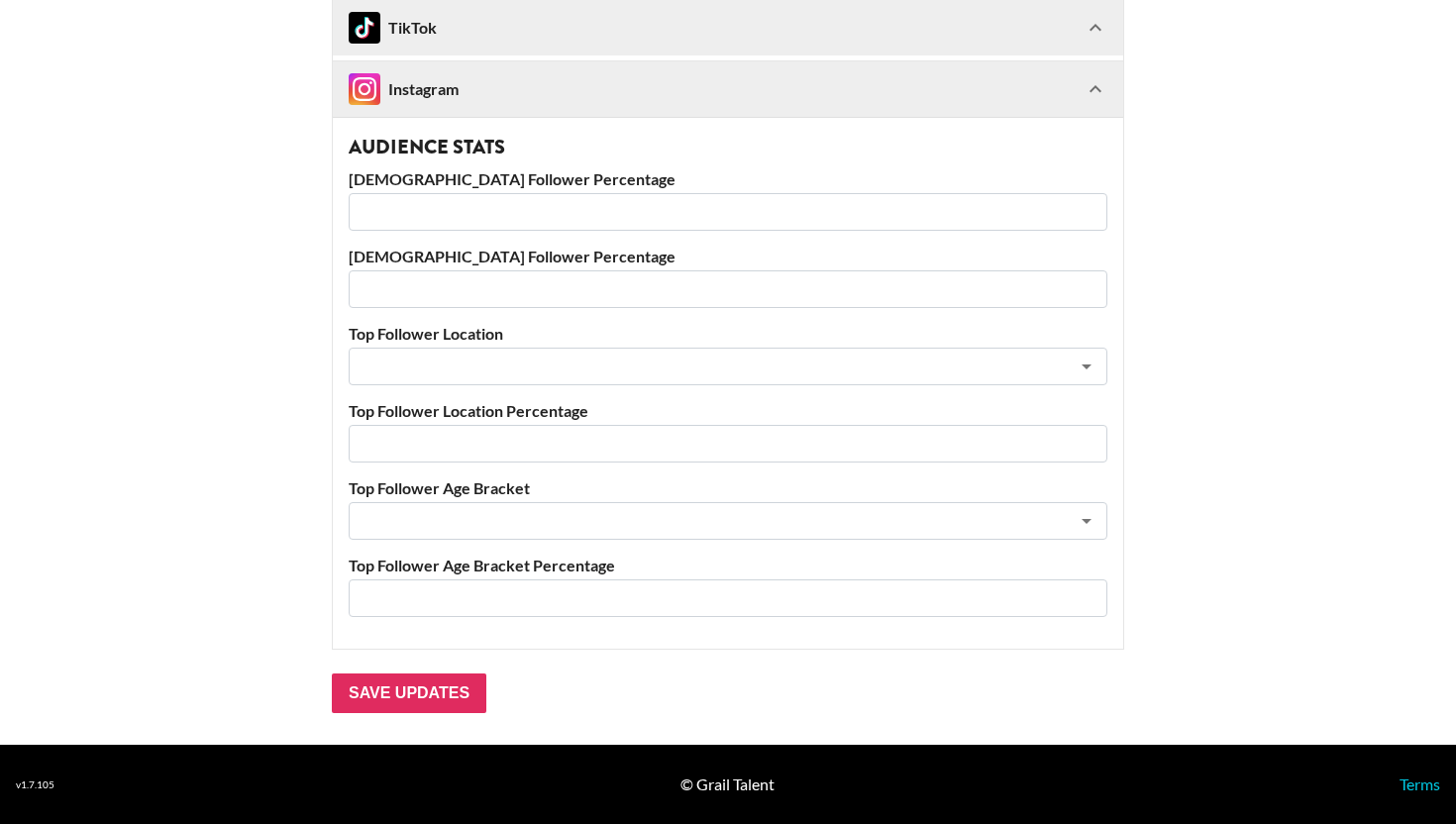
click at [513, 598] on input "number" at bounding box center [728, 598] width 759 height 38
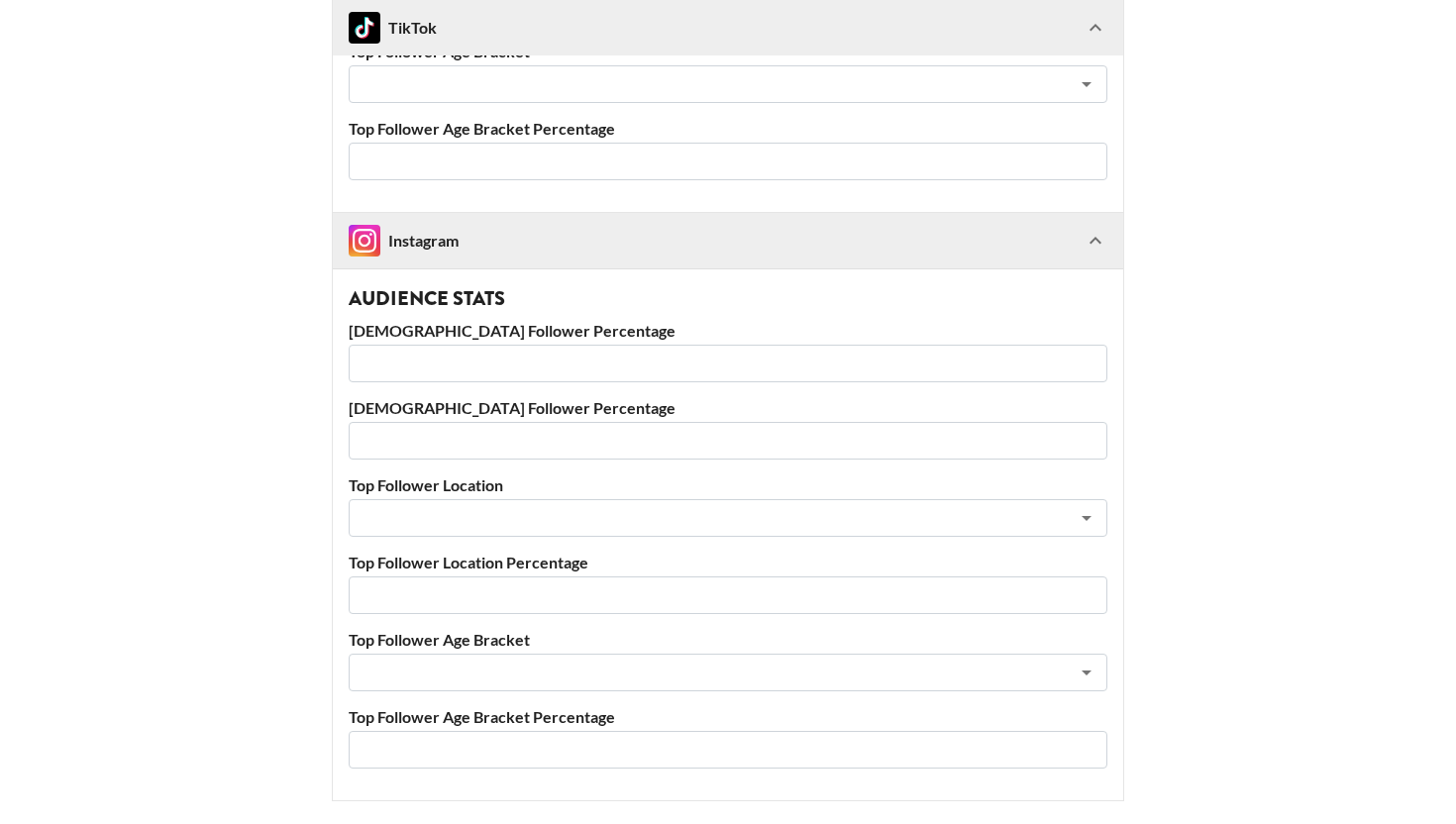
scroll to position [804, 0]
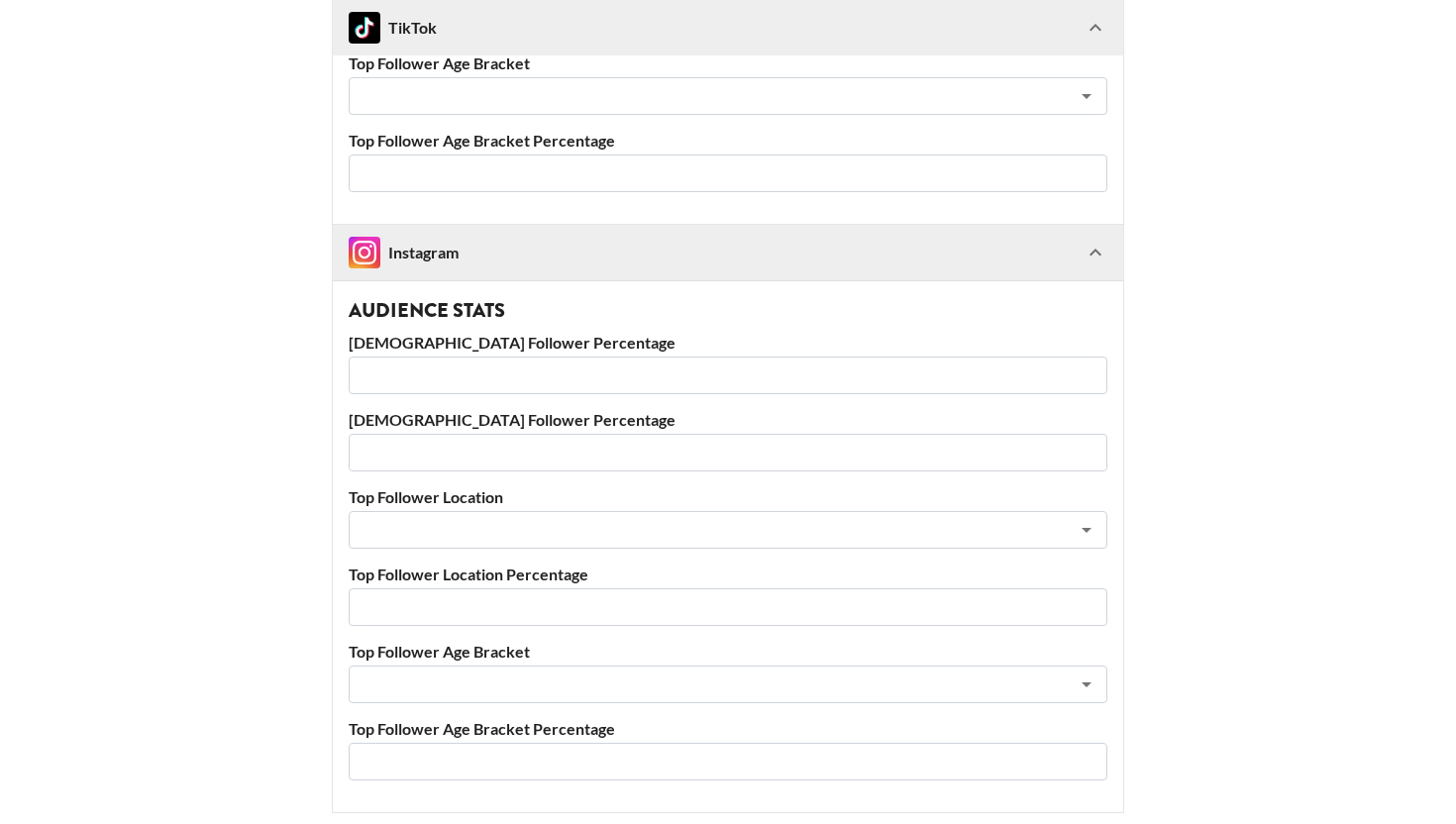
click at [761, 257] on div "Instagram" at bounding box center [716, 253] width 735 height 32
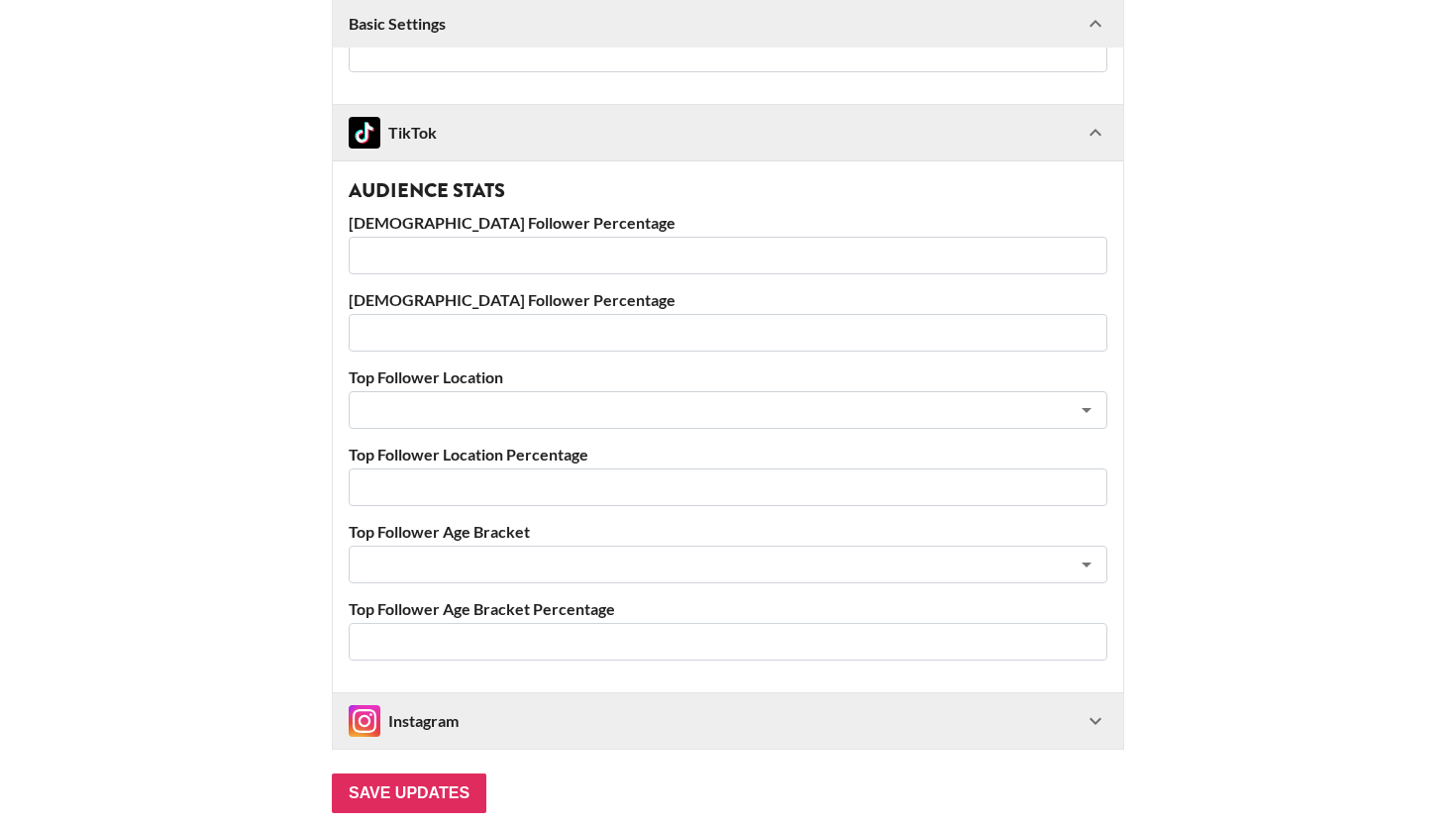
scroll to position [309, 0]
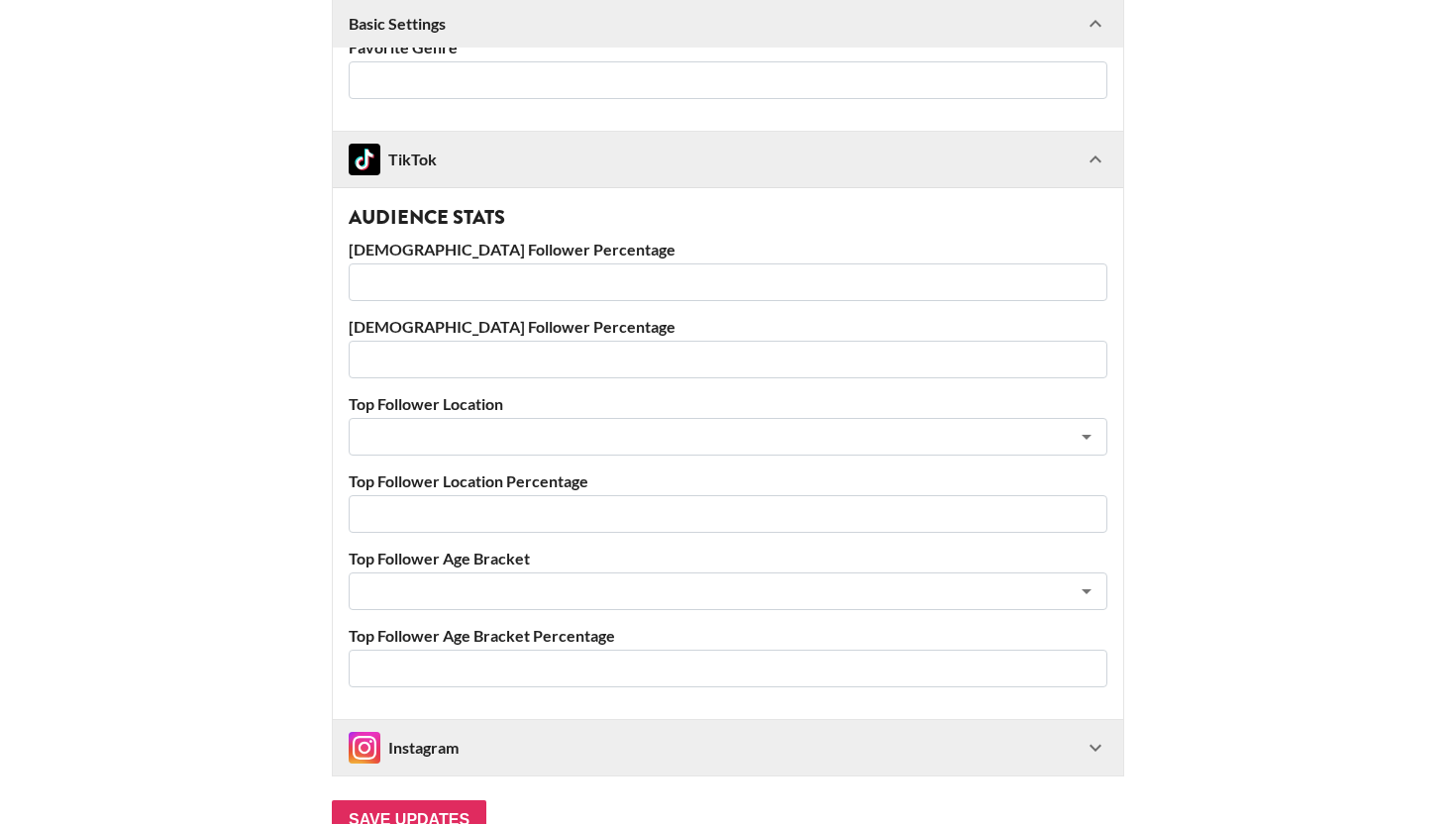
click at [669, 170] on div "TikTok" at bounding box center [716, 159] width 735 height 32
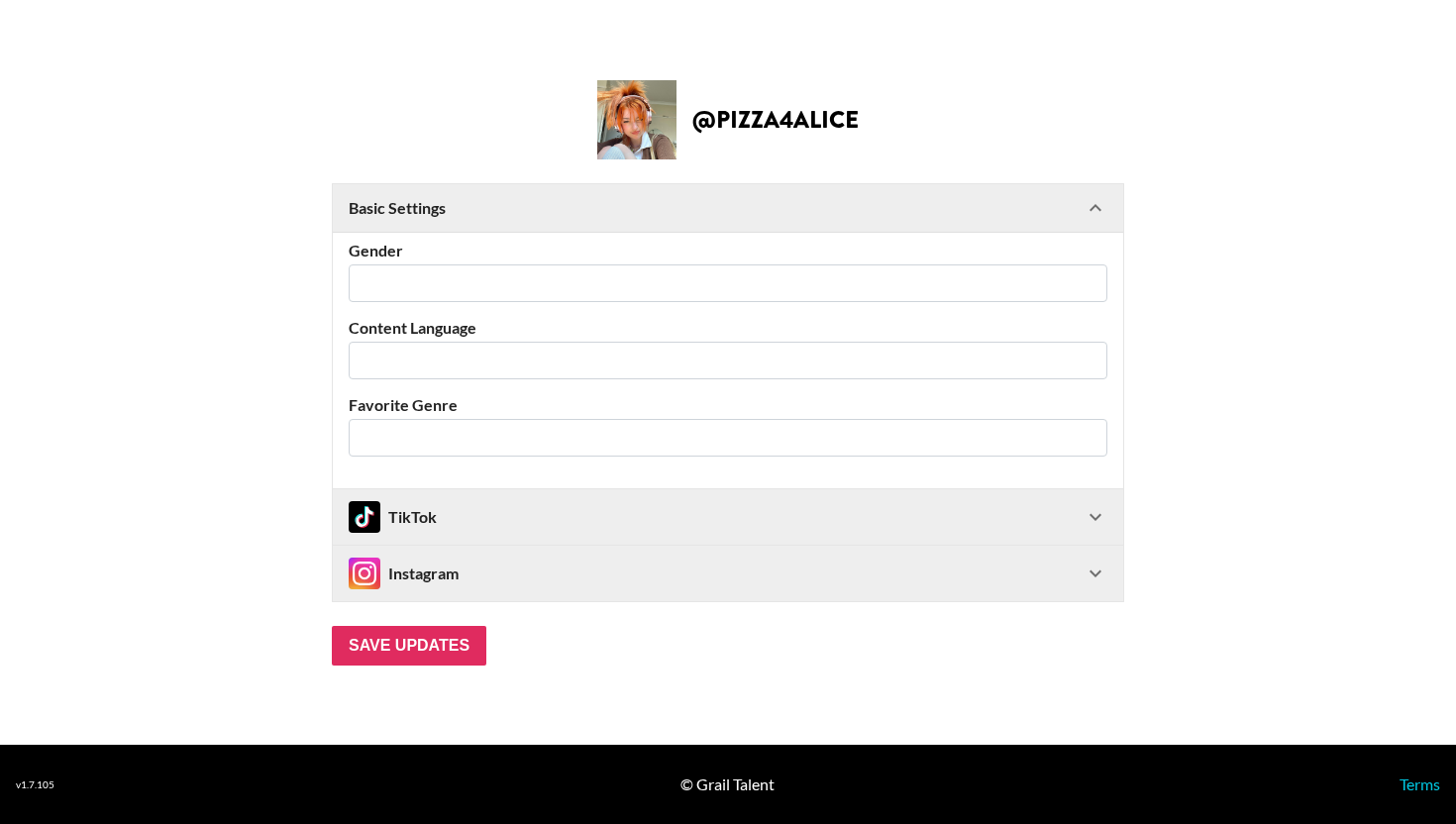
scroll to position [0, 0]
click at [465, 442] on input "text" at bounding box center [714, 437] width 708 height 23
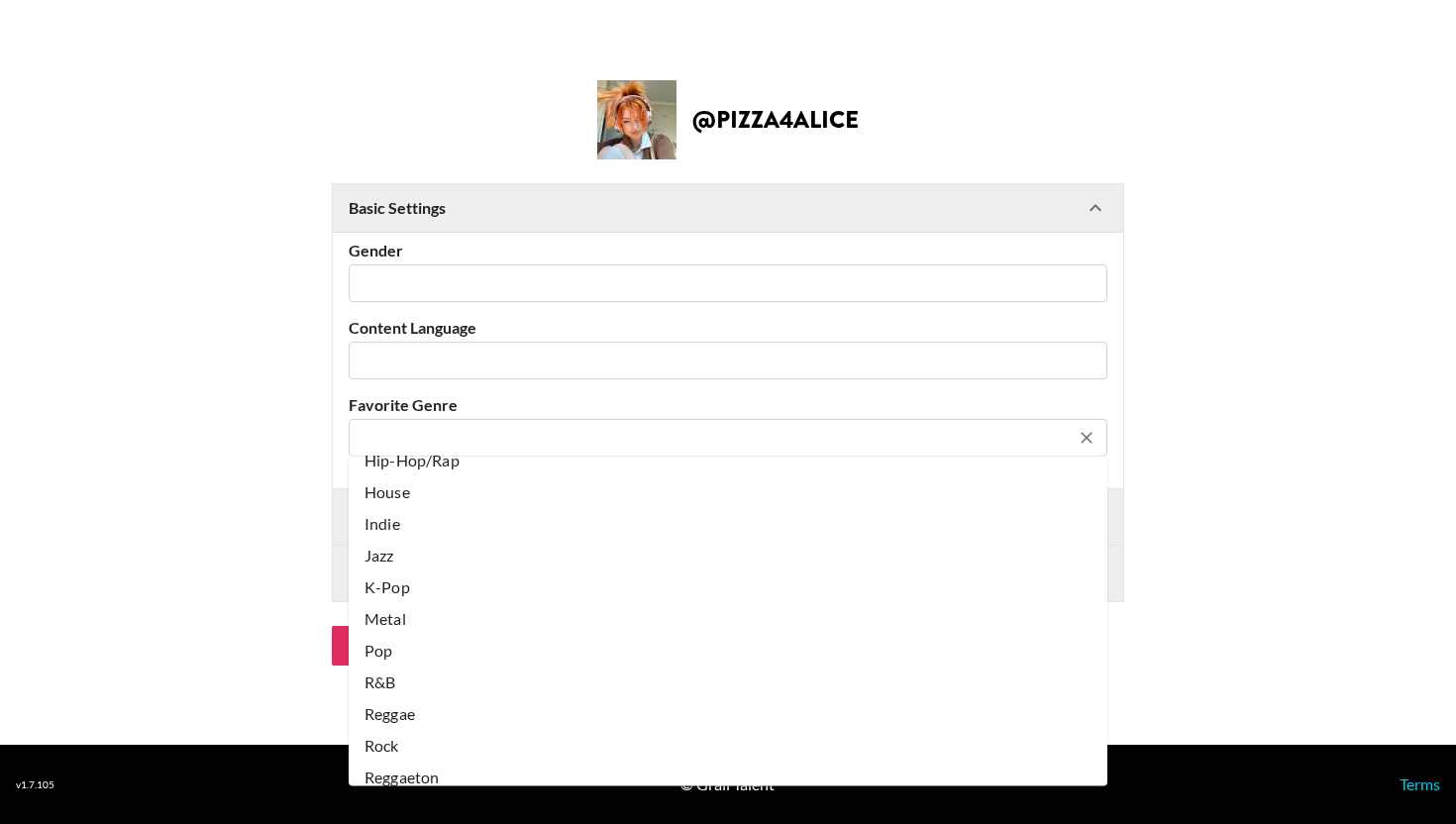
scroll to position [257, 0]
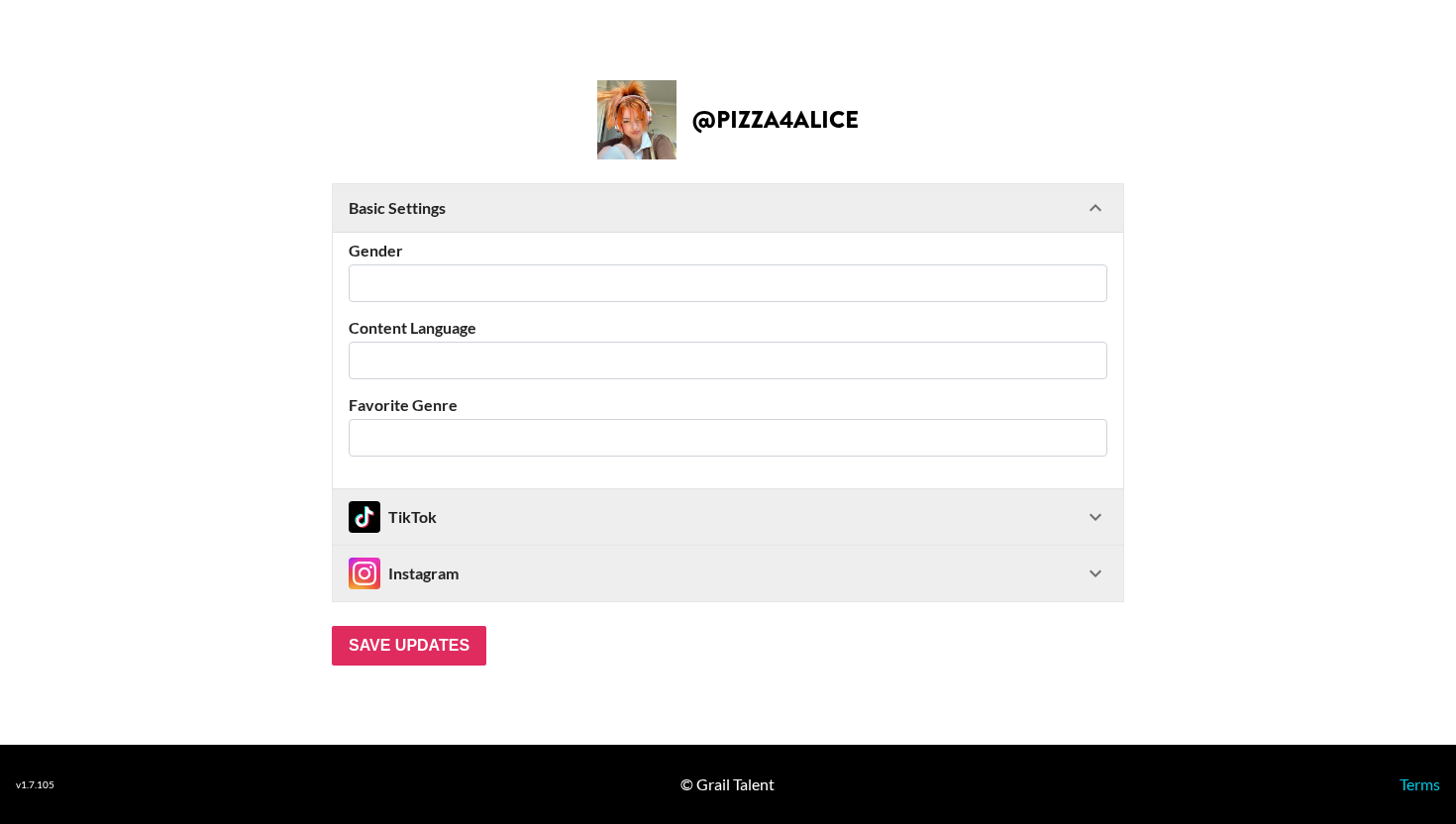
click at [176, 410] on main "@ pizza4alice Basic Settings Gender ​ Content Language ​ Favorite Genre ​ TikTo…" at bounding box center [728, 372] width 1424 height 585
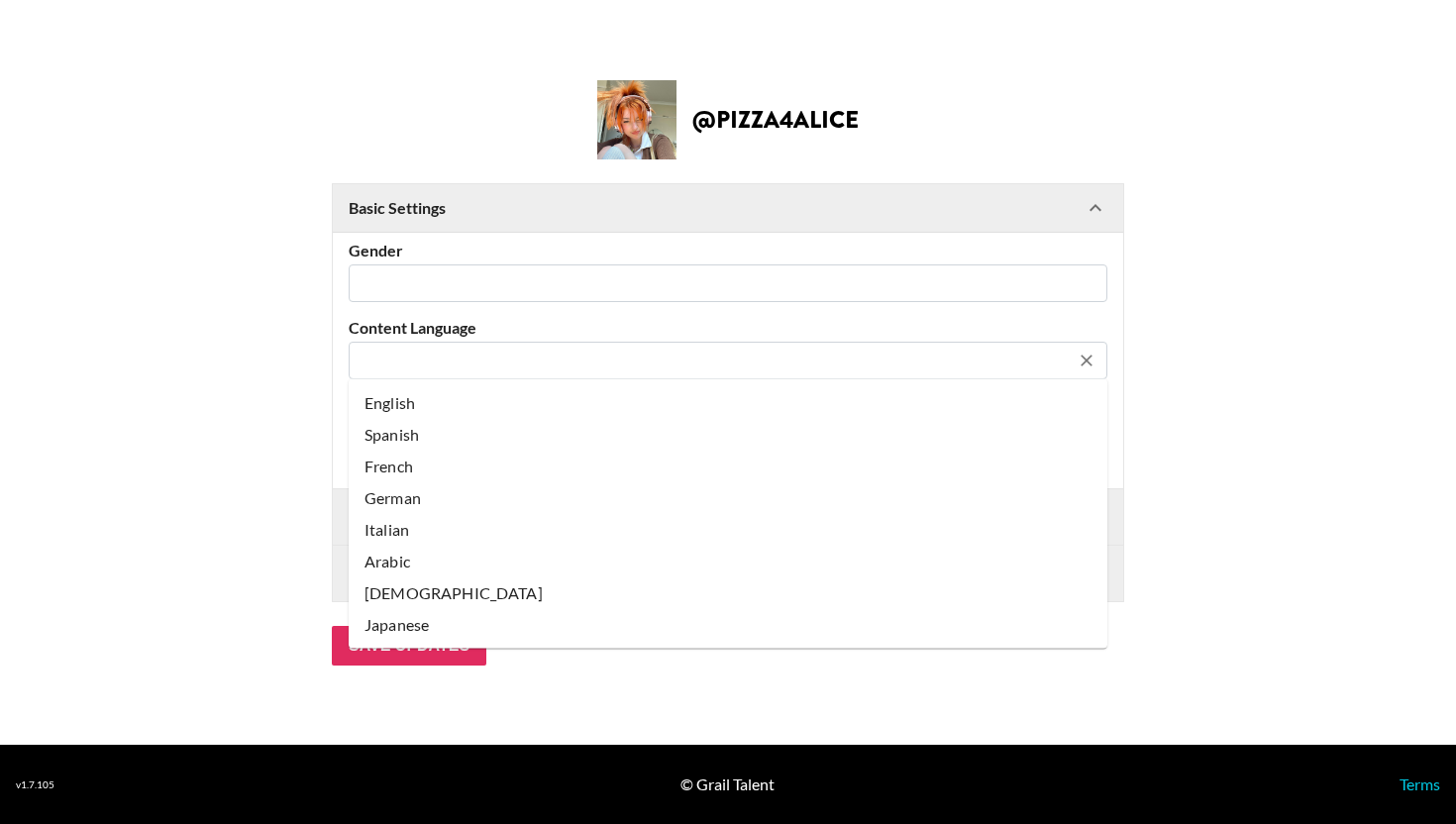
click at [456, 356] on input "text" at bounding box center [714, 360] width 708 height 23
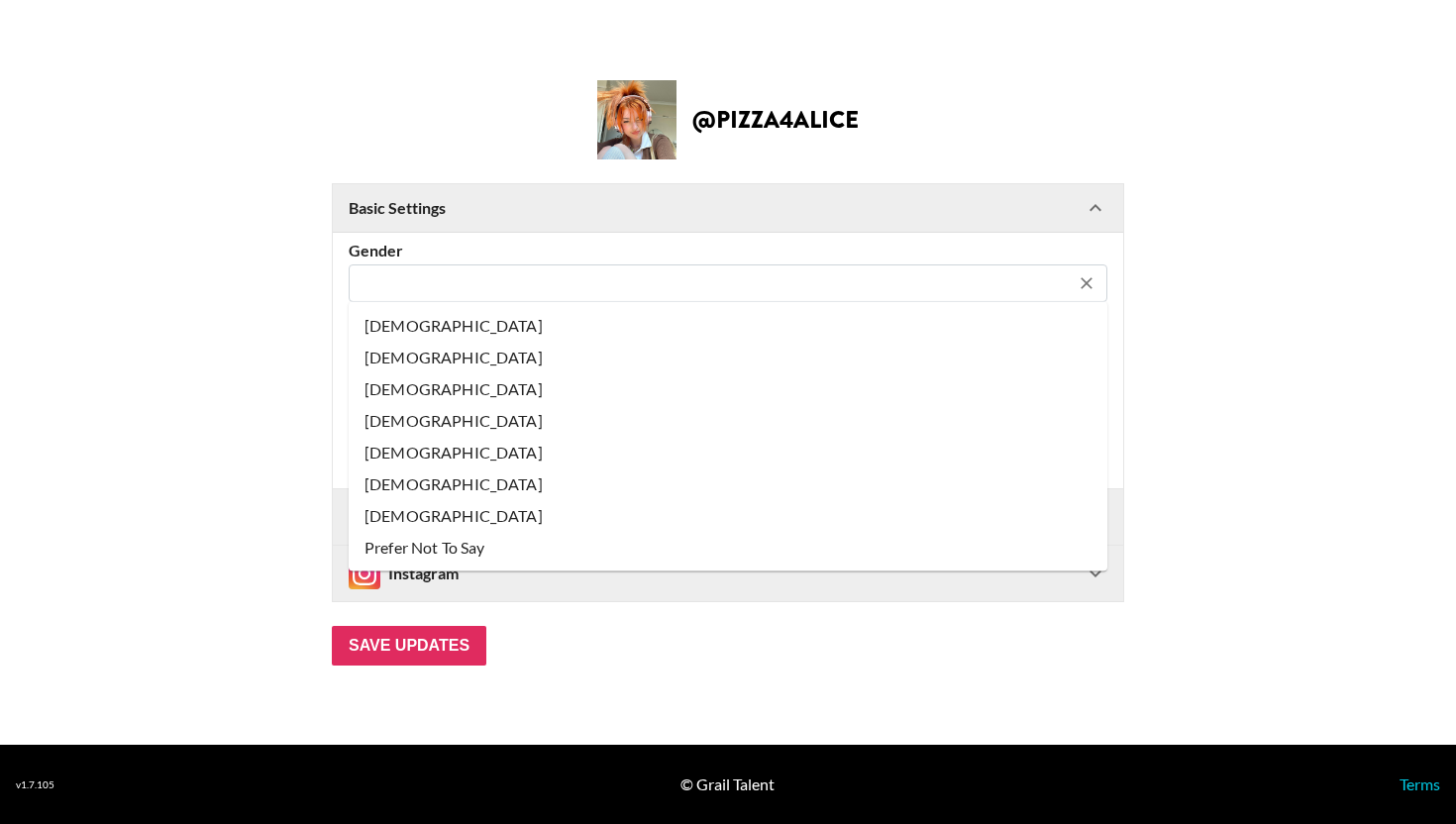
click at [459, 278] on input "text" at bounding box center [714, 282] width 708 height 23
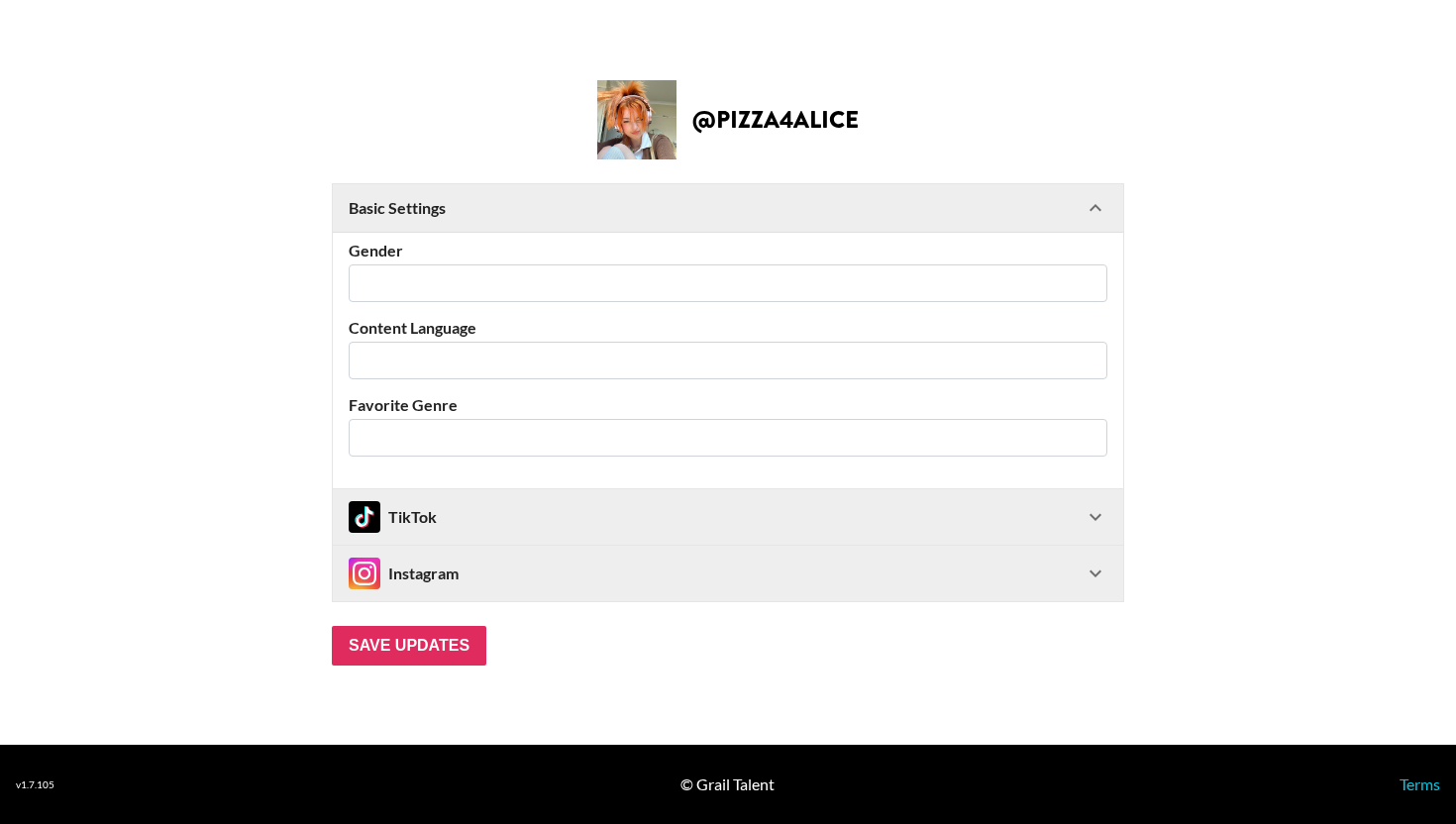
click at [135, 276] on main "@ pizza4alice Basic Settings Gender ​ Content Language ​ Favorite Genre ​ TikTo…" at bounding box center [728, 372] width 1424 height 585
